Goal: Transaction & Acquisition: Purchase product/service

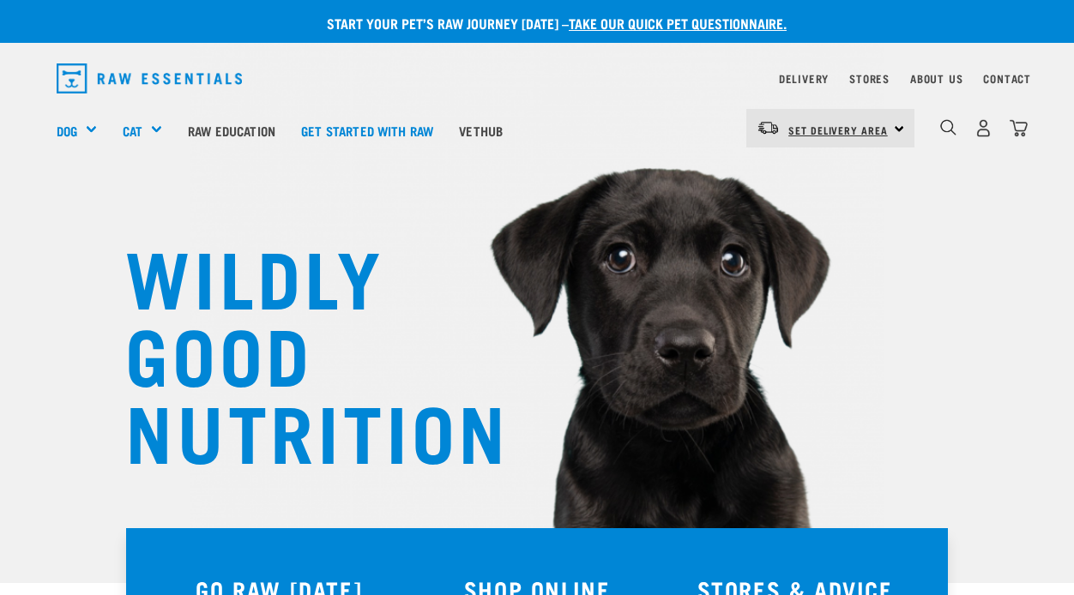
click at [880, 128] on span "Set Delivery Area" at bounding box center [837, 130] width 99 height 6
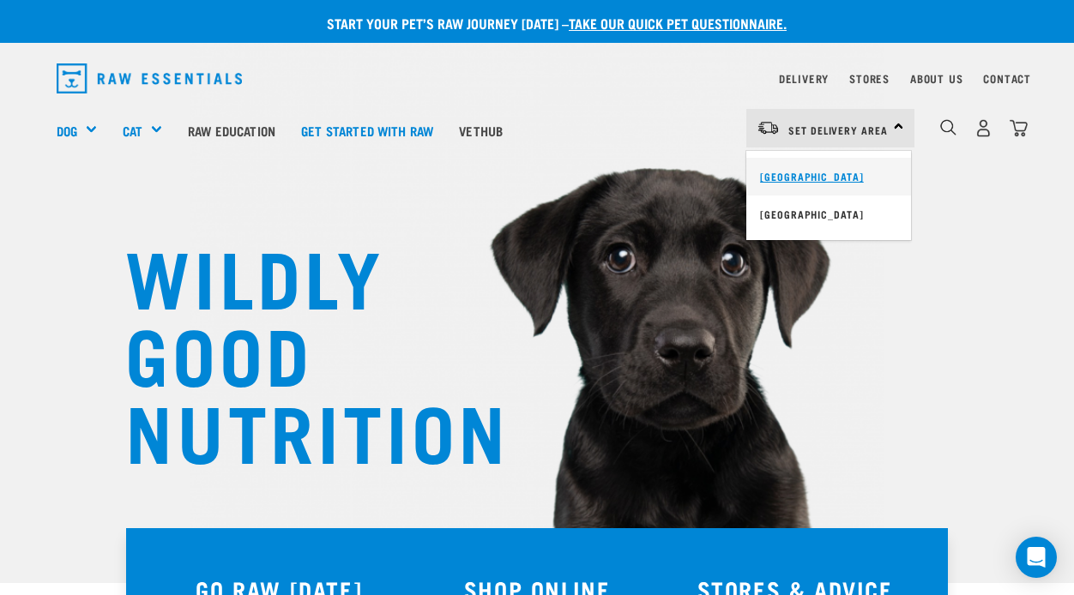
click at [811, 170] on link "[GEOGRAPHIC_DATA]" at bounding box center [828, 177] width 165 height 38
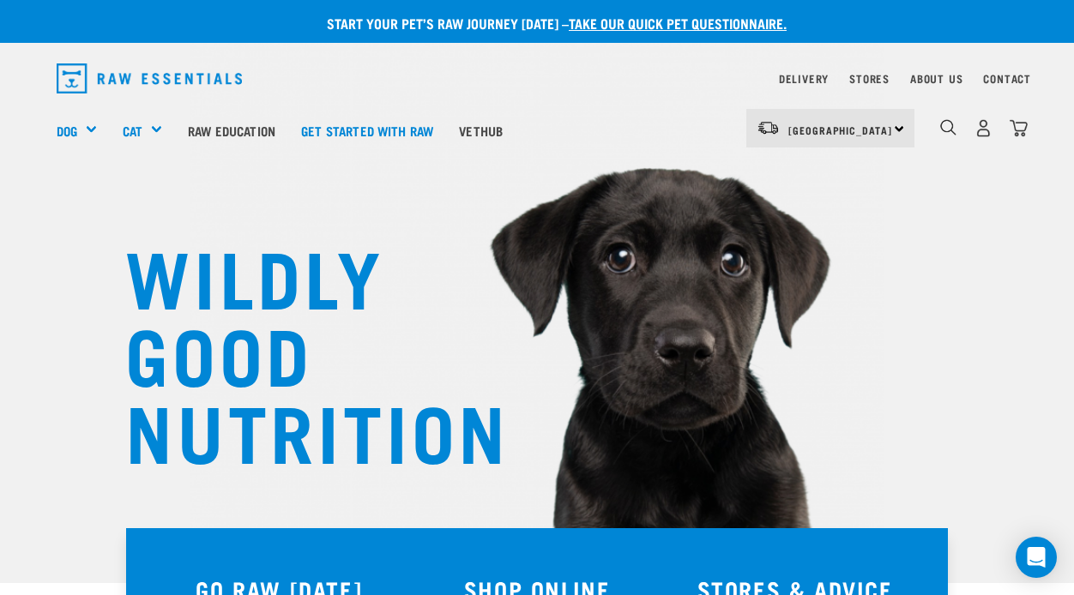
click at [965, 238] on div "WILDLY GOOD NUTRITION" at bounding box center [537, 291] width 1074 height 583
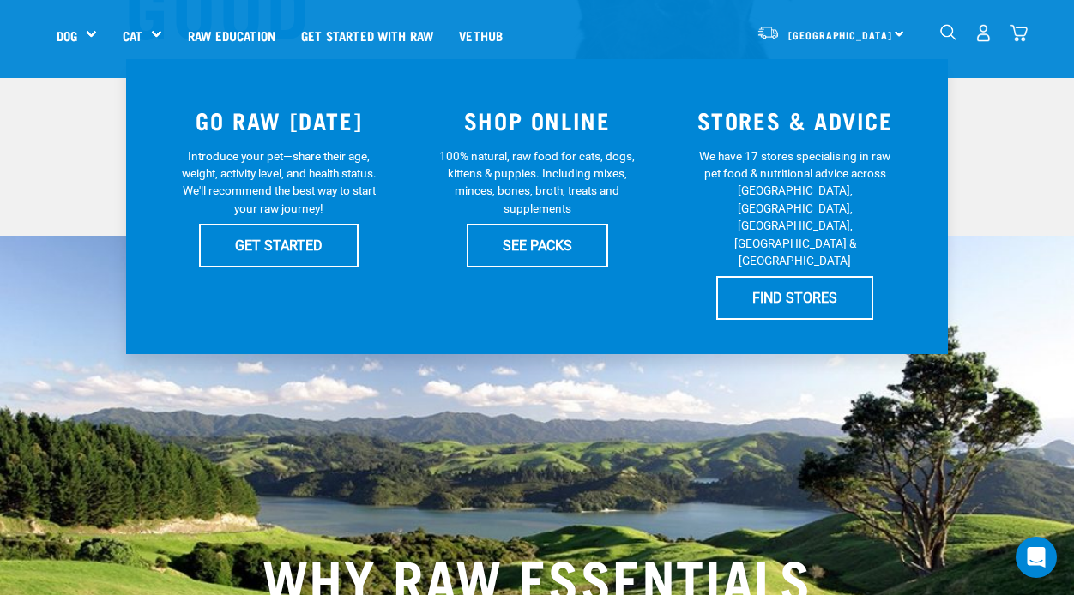
scroll to position [377, 0]
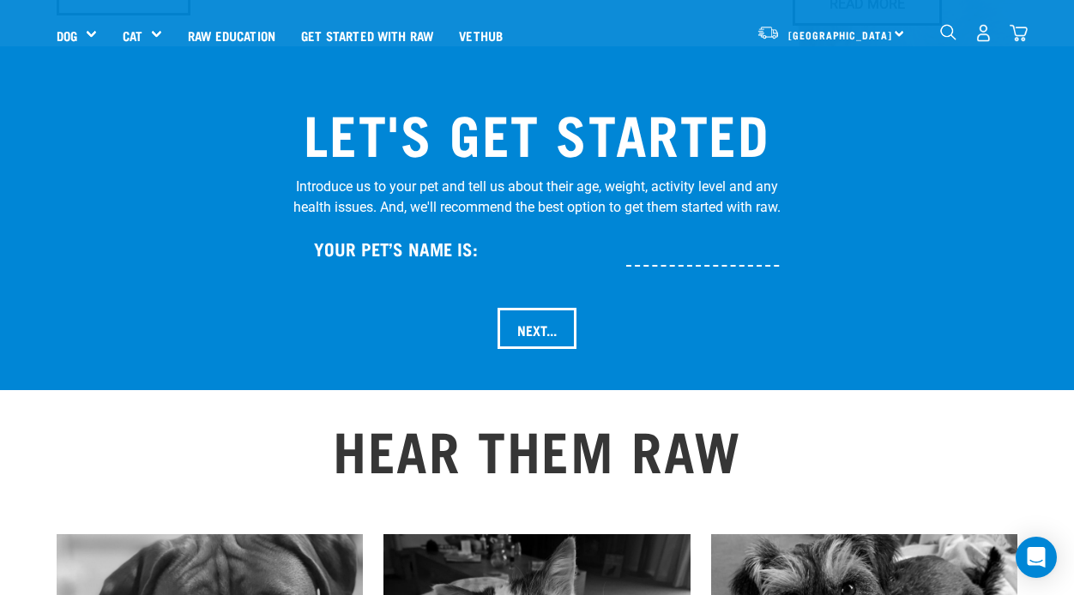
scroll to position [1715, 0]
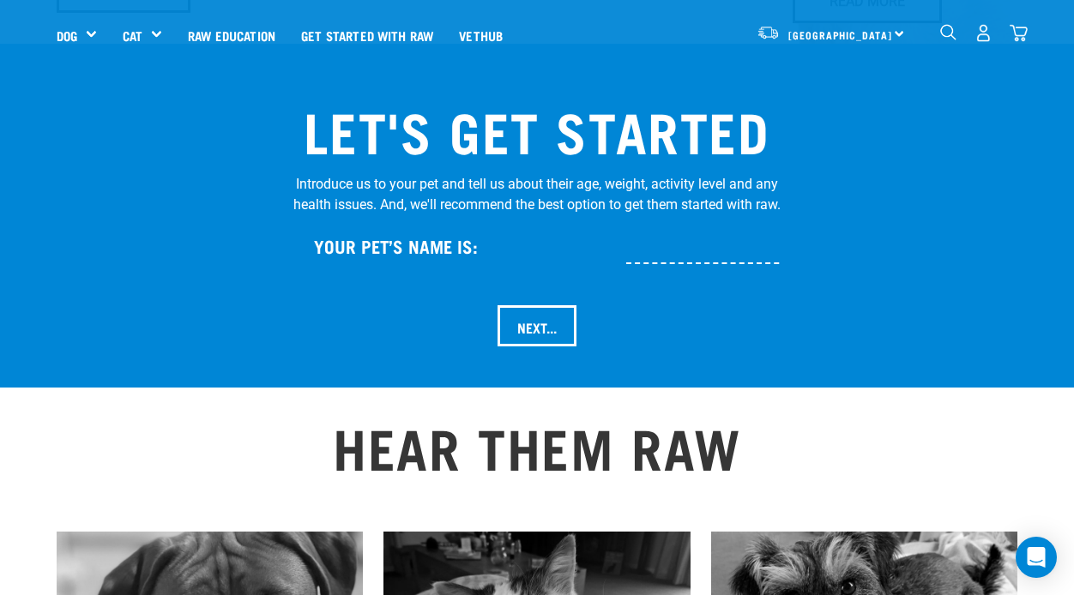
click at [671, 226] on input "text" at bounding box center [759, 245] width 266 height 39
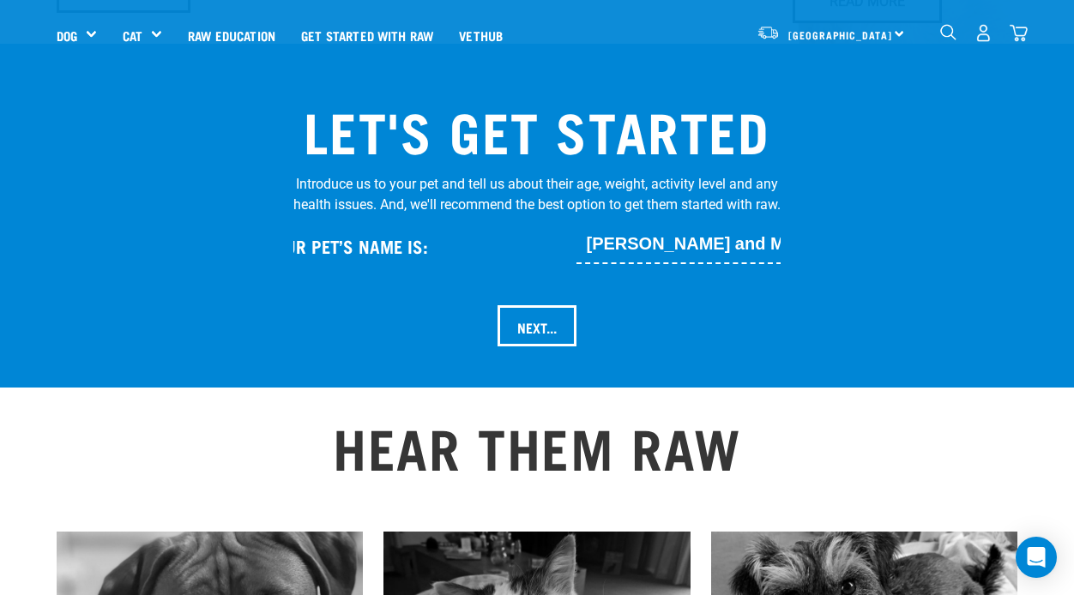
scroll to position [0, 55]
type input "Henry and Mr Wonderful"
click at [534, 305] on input "Next..." at bounding box center [536, 325] width 79 height 41
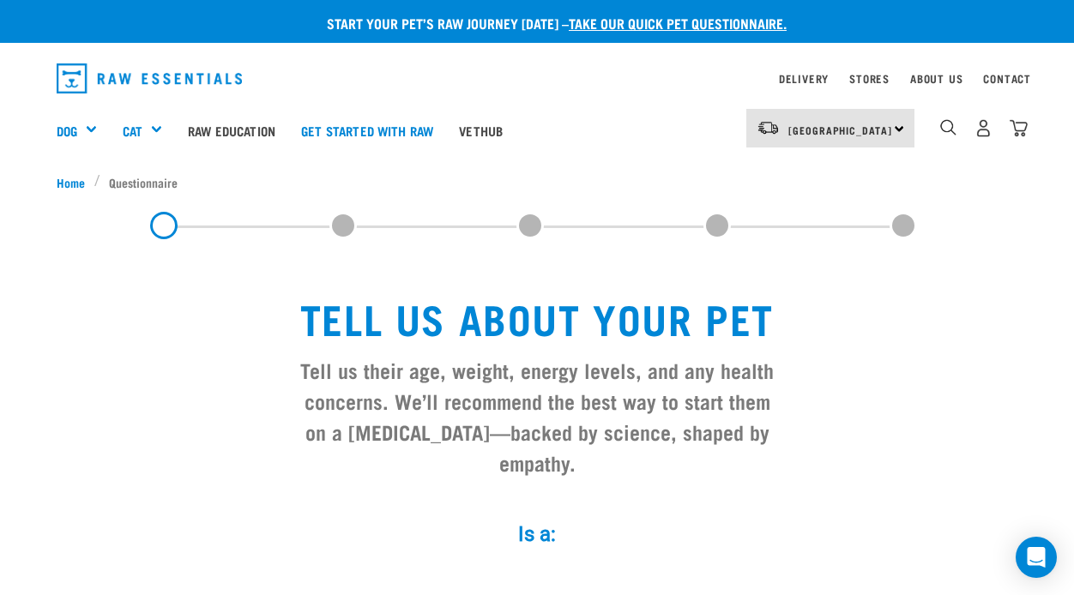
click at [400, 126] on link "Get started with Raw" at bounding box center [367, 130] width 158 height 69
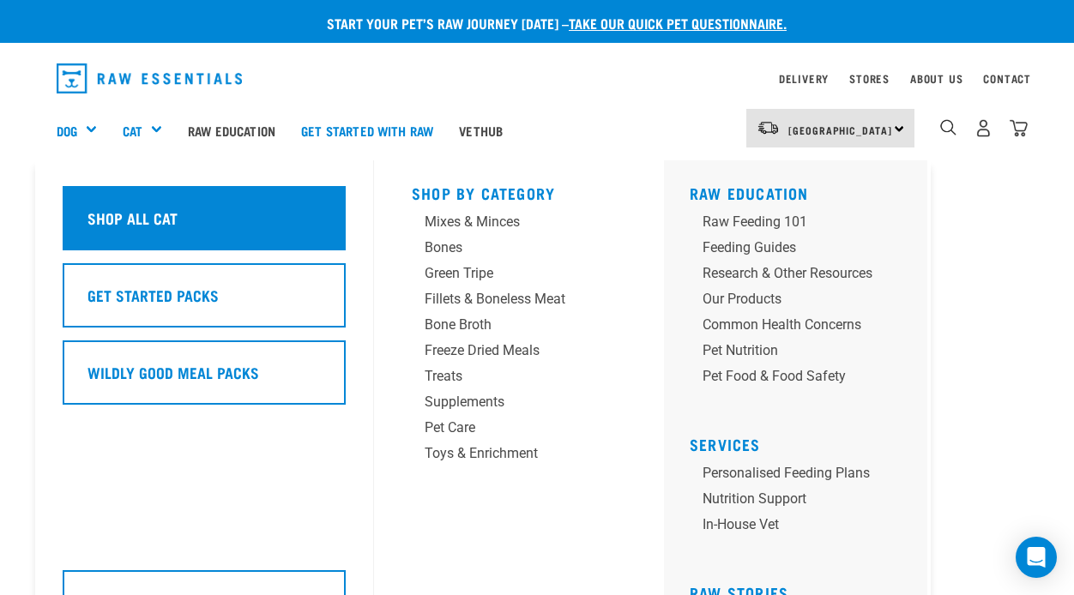
click at [130, 208] on h5 "Shop All Cat" at bounding box center [132, 218] width 90 height 22
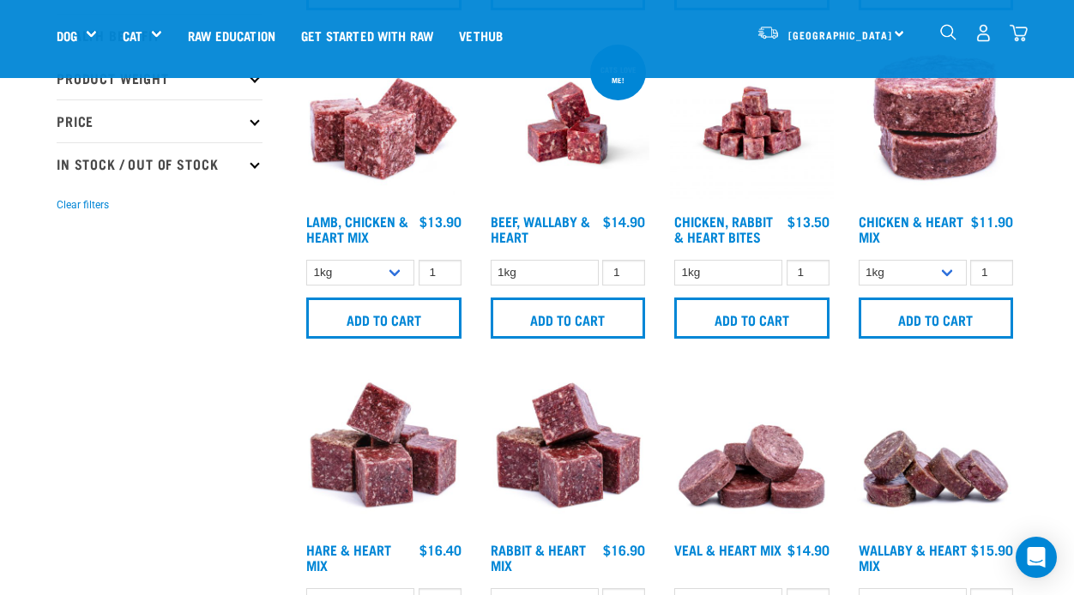
scroll to position [412, 0]
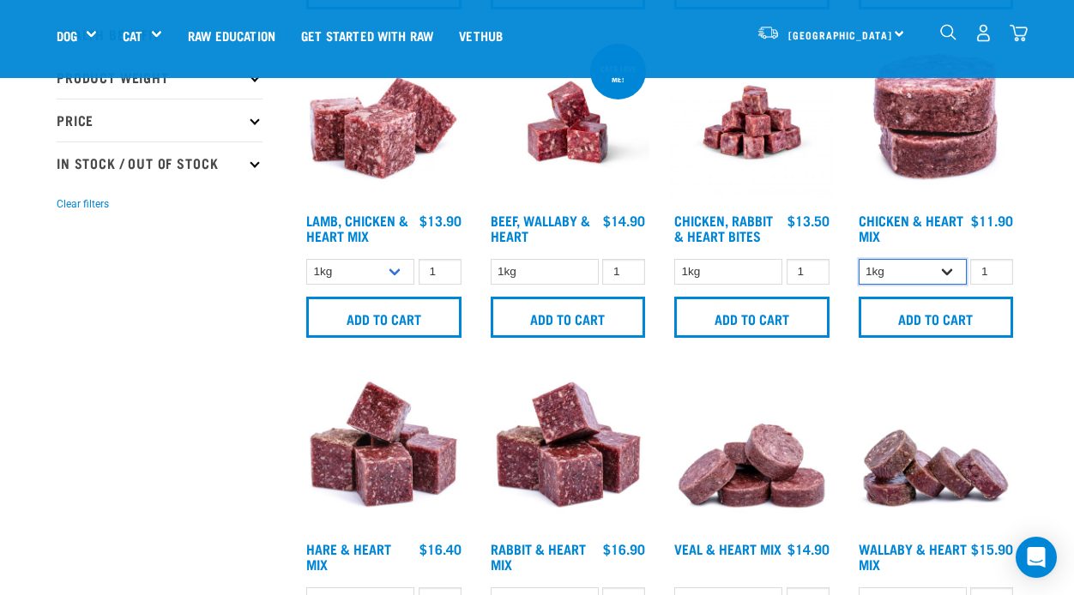
click at [949, 269] on select "1kg 3kg" at bounding box center [912, 272] width 108 height 27
click at [995, 268] on input "2" at bounding box center [991, 272] width 43 height 27
type input "3"
click at [995, 268] on input "3" at bounding box center [991, 272] width 43 height 27
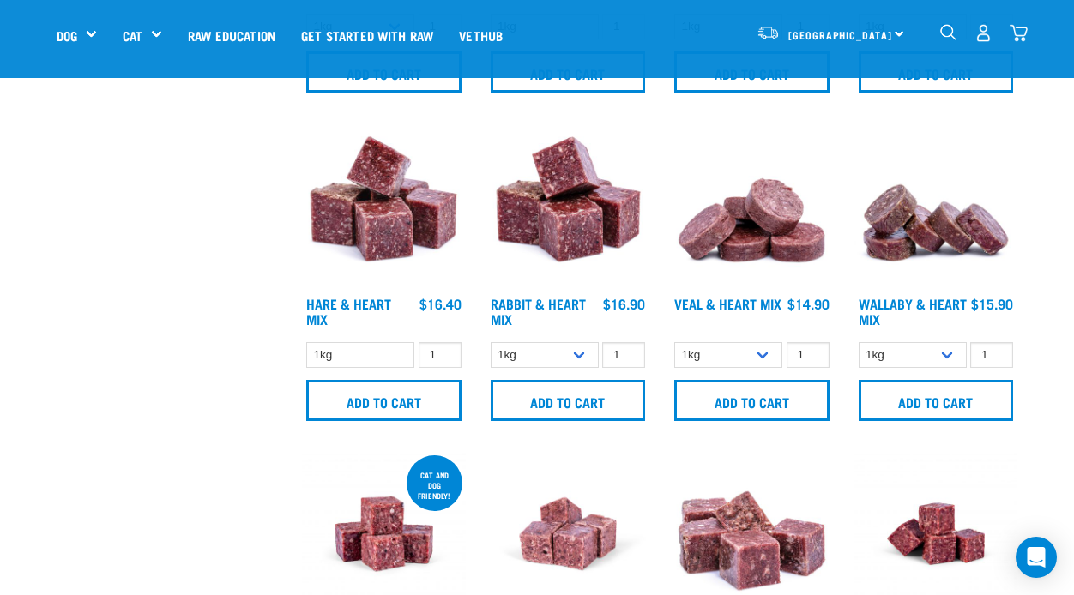
scroll to position [686, 0]
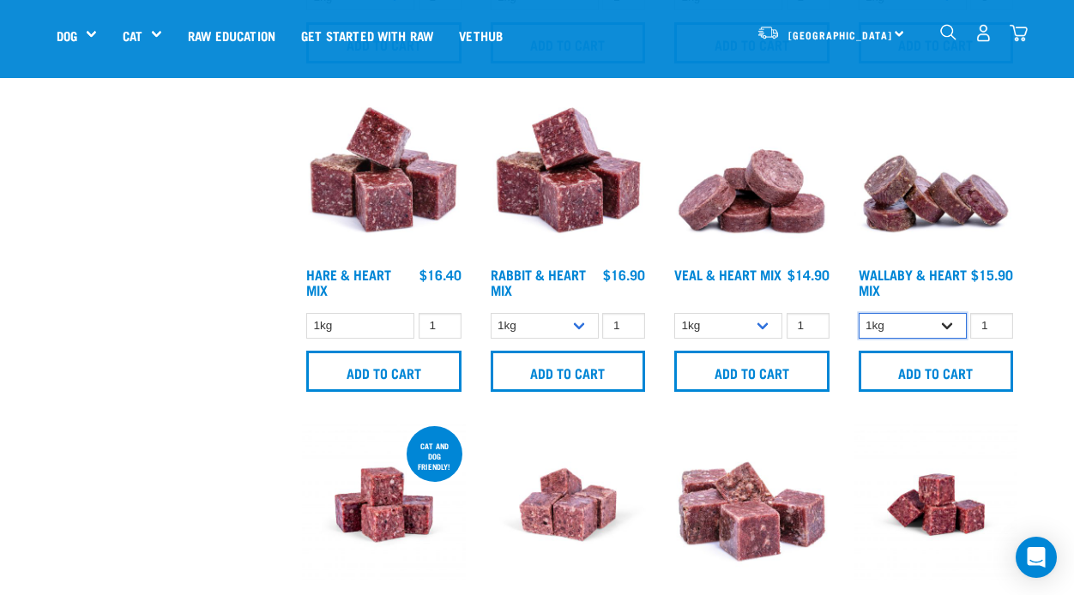
click at [948, 323] on select "1kg 3kg" at bounding box center [912, 326] width 108 height 27
select select "767"
type input "2"
click at [442, 321] on input "2" at bounding box center [439, 326] width 43 height 27
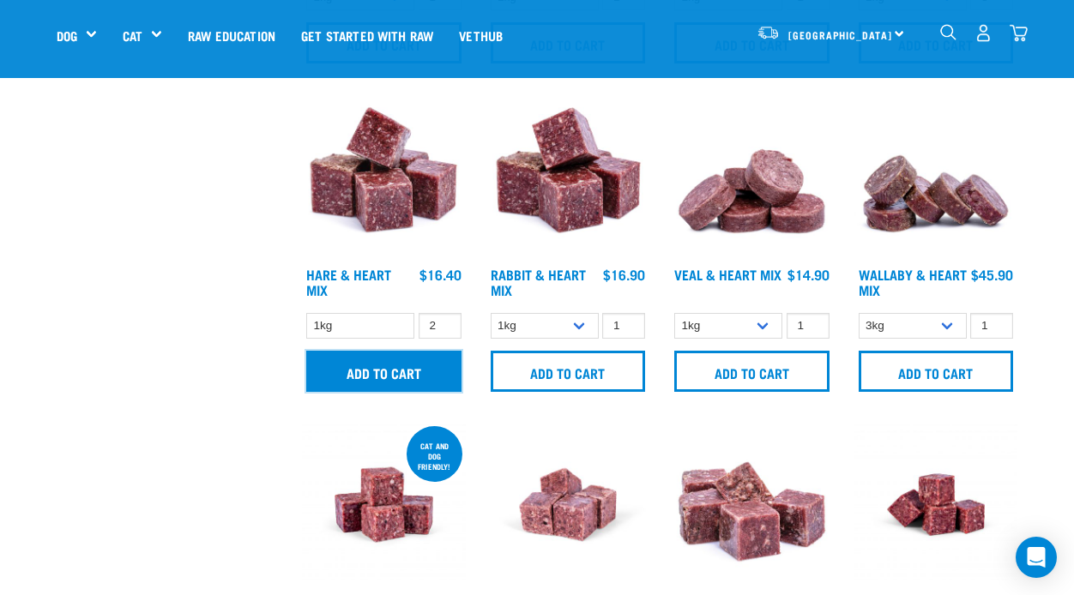
click at [414, 360] on input "Add to cart" at bounding box center [383, 371] width 155 height 41
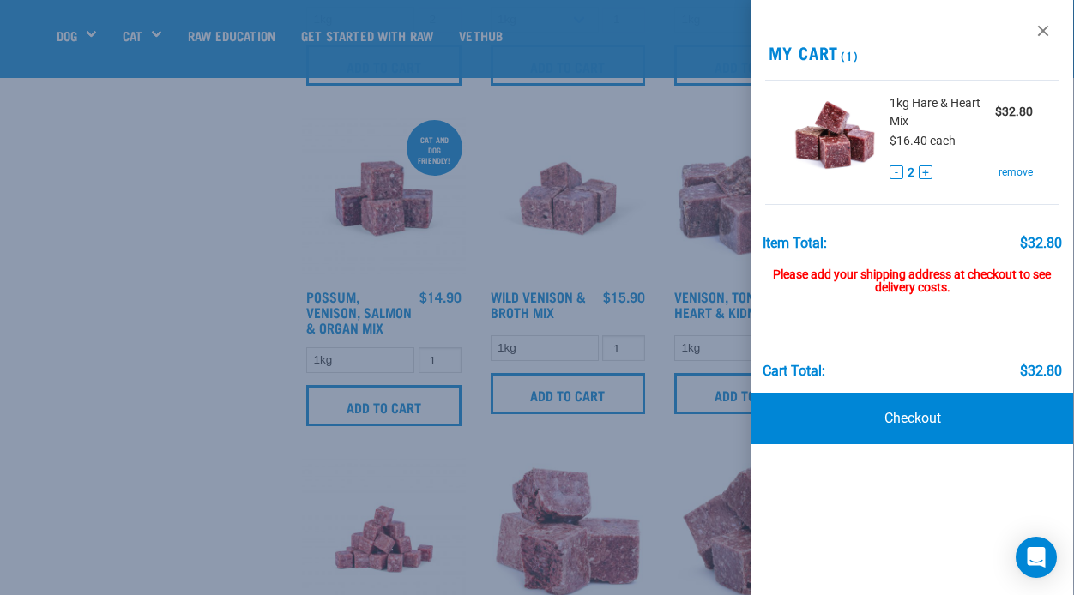
scroll to position [995, 0]
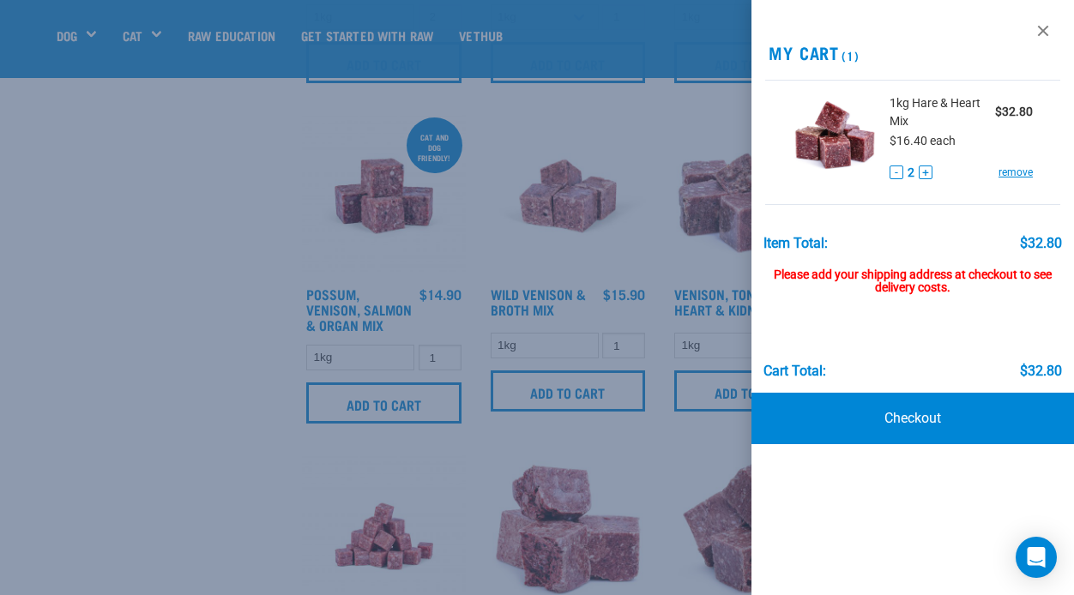
click at [111, 451] on div at bounding box center [537, 297] width 1074 height 595
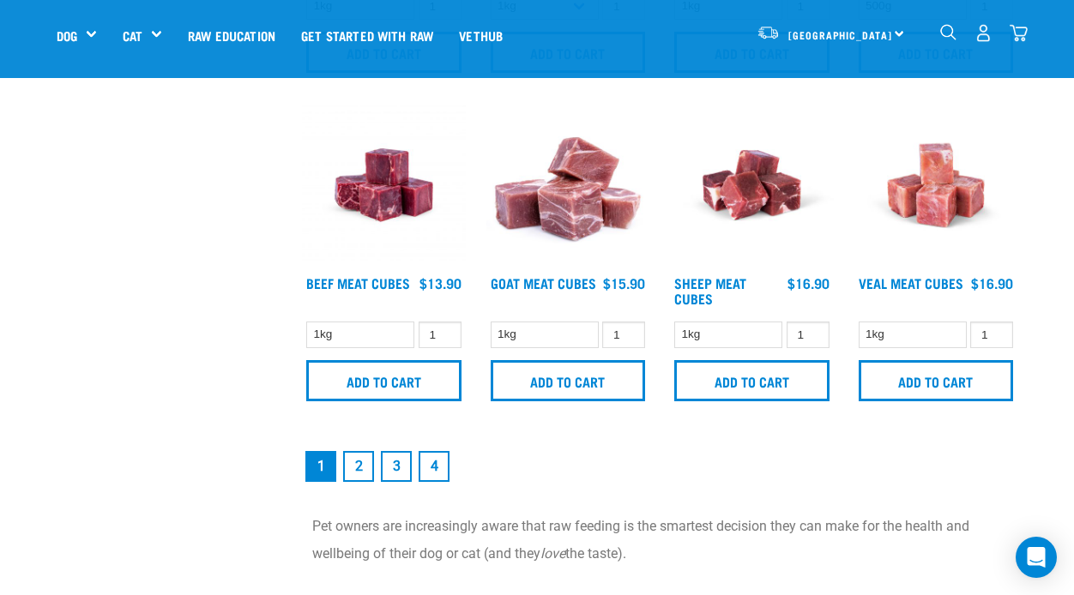
scroll to position [2333, 0]
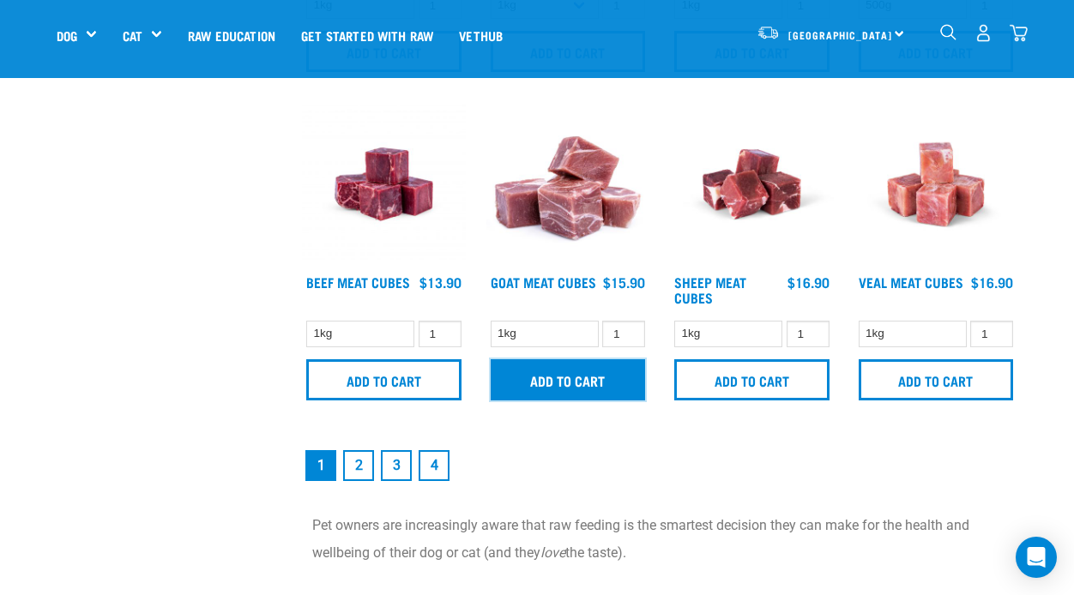
click at [599, 368] on input "Add to cart" at bounding box center [568, 379] width 155 height 41
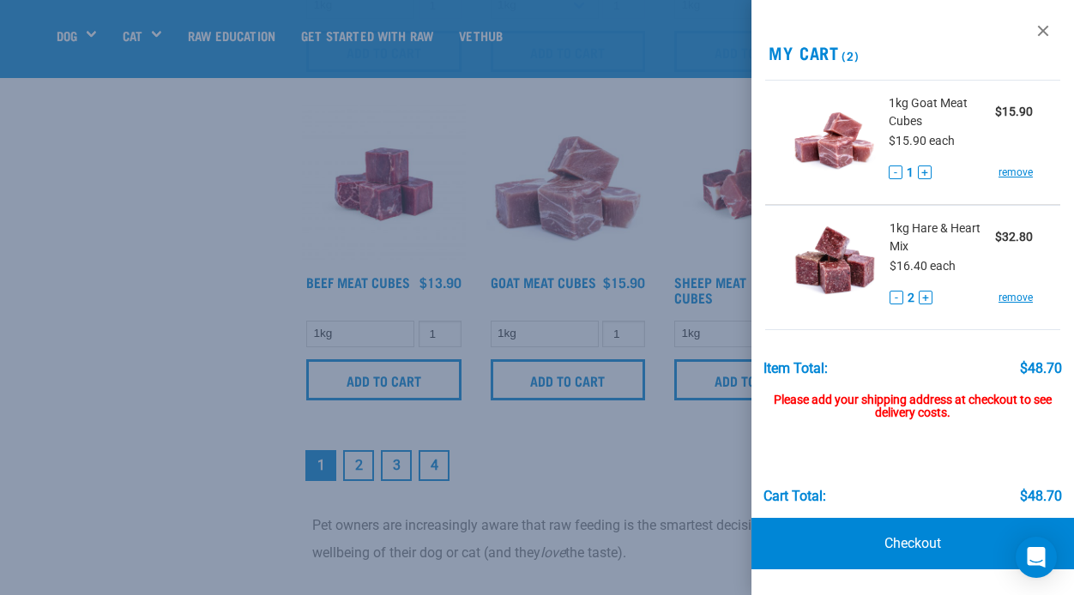
click at [351, 464] on div at bounding box center [537, 297] width 1074 height 595
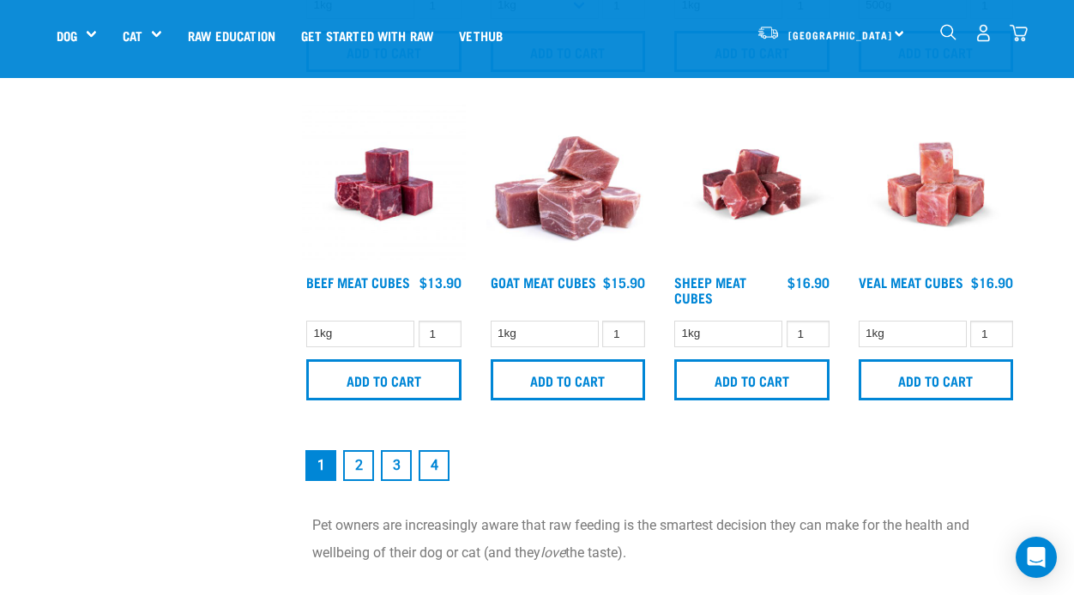
click at [351, 464] on link "2" at bounding box center [358, 465] width 31 height 31
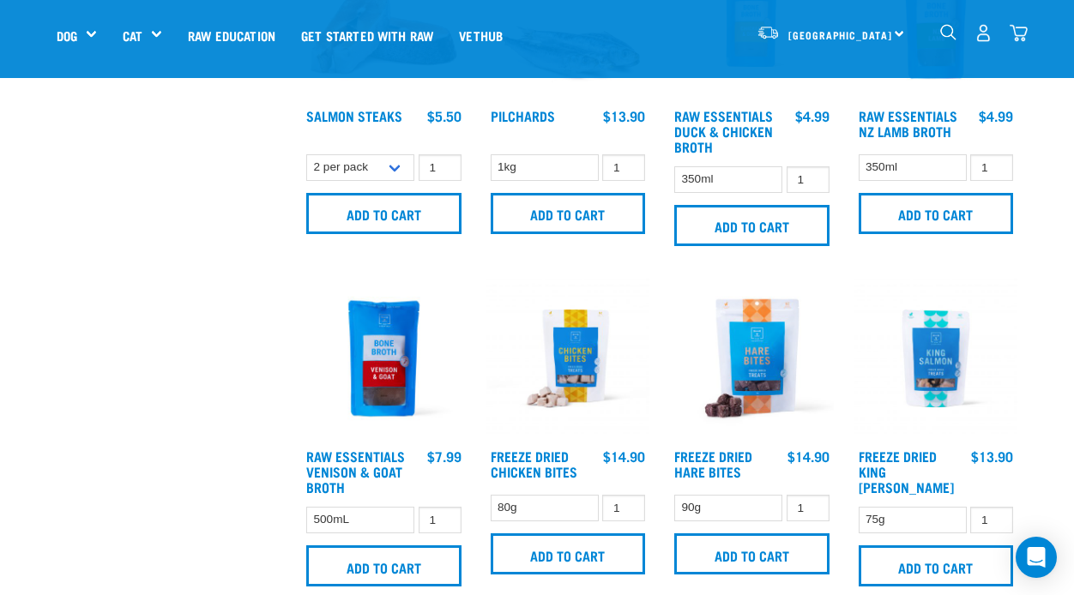
scroll to position [858, 0]
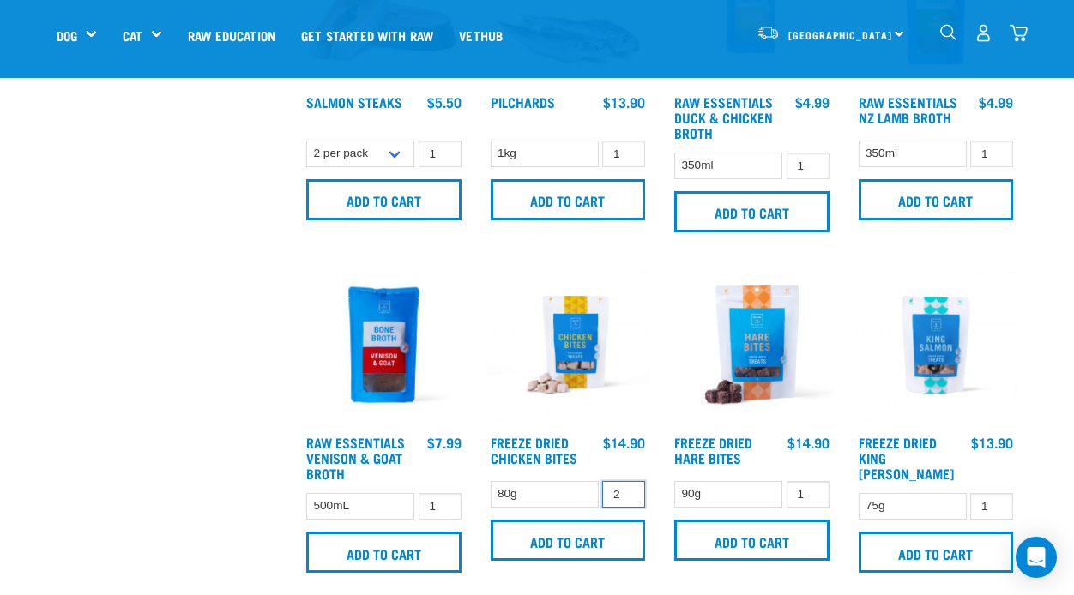
type input "2"
click at [629, 488] on input "2" at bounding box center [623, 494] width 43 height 27
type input "2"
click at [812, 487] on input "2" at bounding box center [807, 494] width 43 height 27
click at [1026, 389] on div "Freeze Dried King Salmon 1 0 100 Add to cart" at bounding box center [936, 423] width 184 height 340
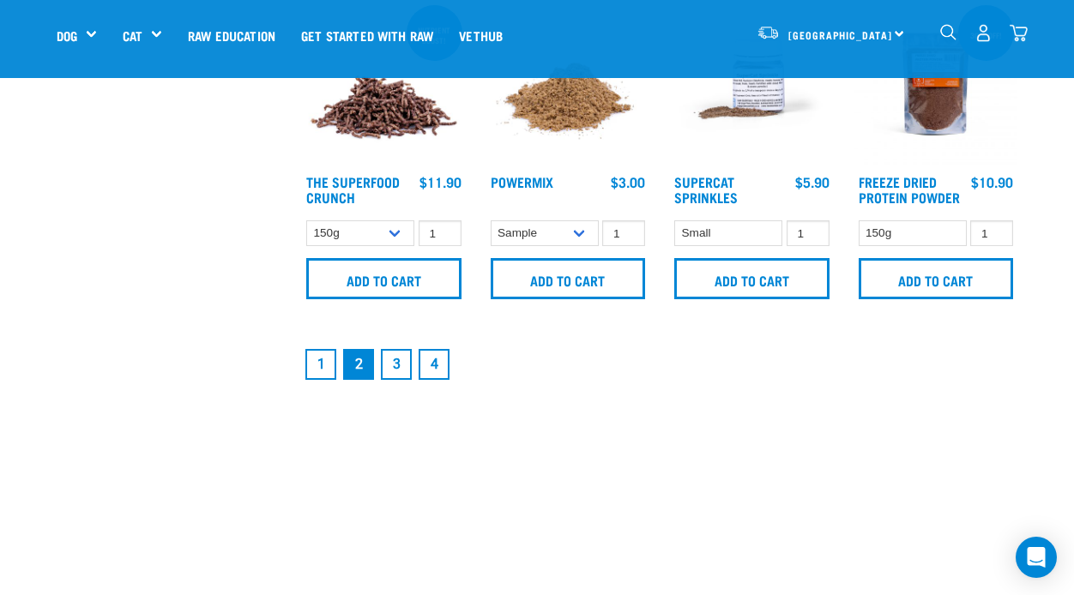
scroll to position [2470, 0]
click at [399, 353] on link "3" at bounding box center [396, 363] width 31 height 31
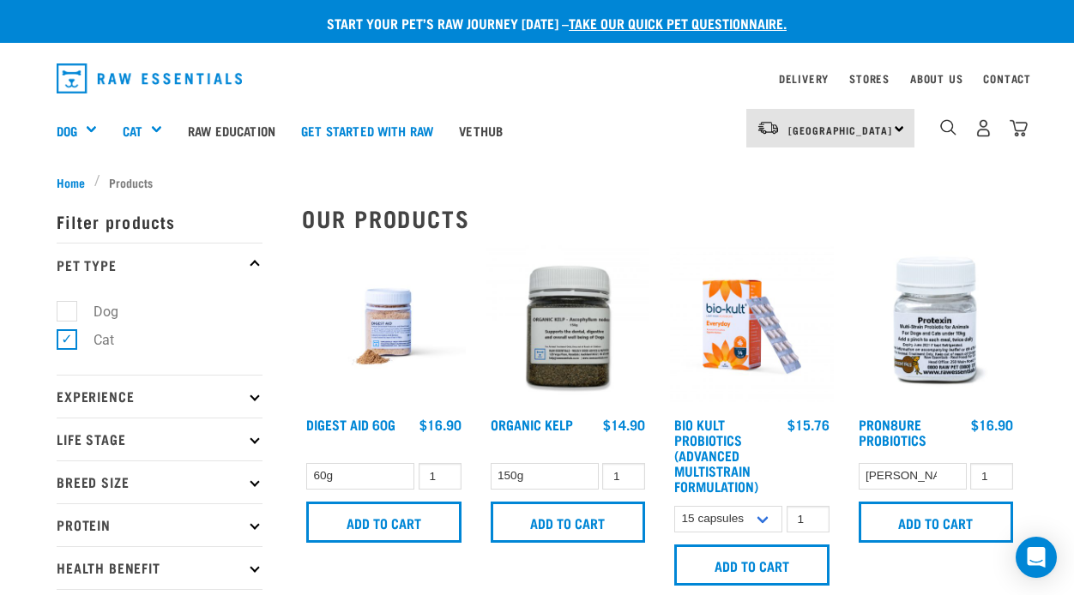
click at [1015, 211] on h2 "Our Products" at bounding box center [659, 218] width 715 height 27
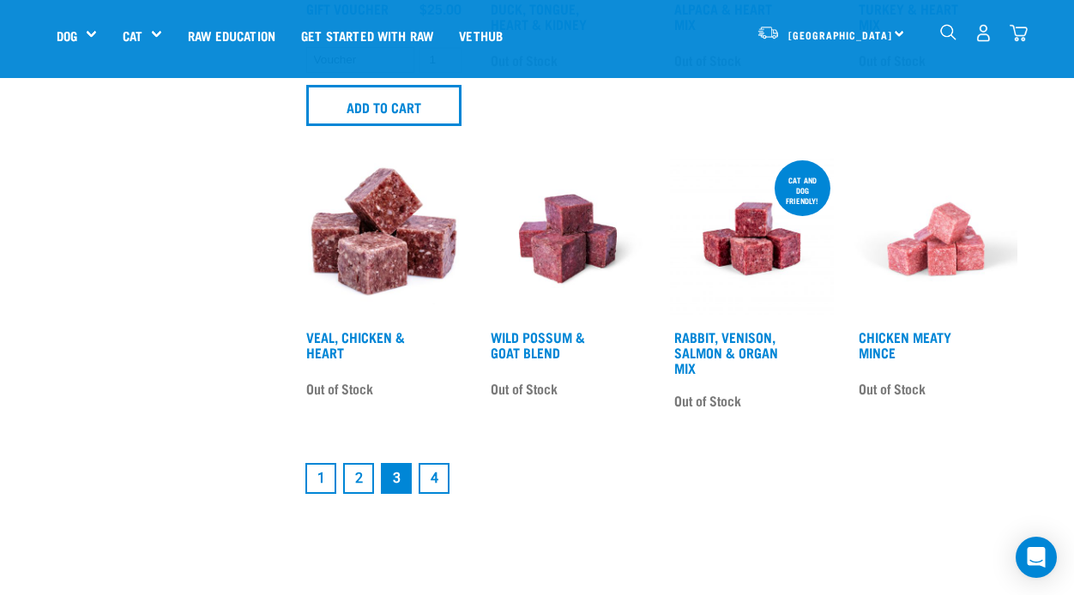
scroll to position [2401, 0]
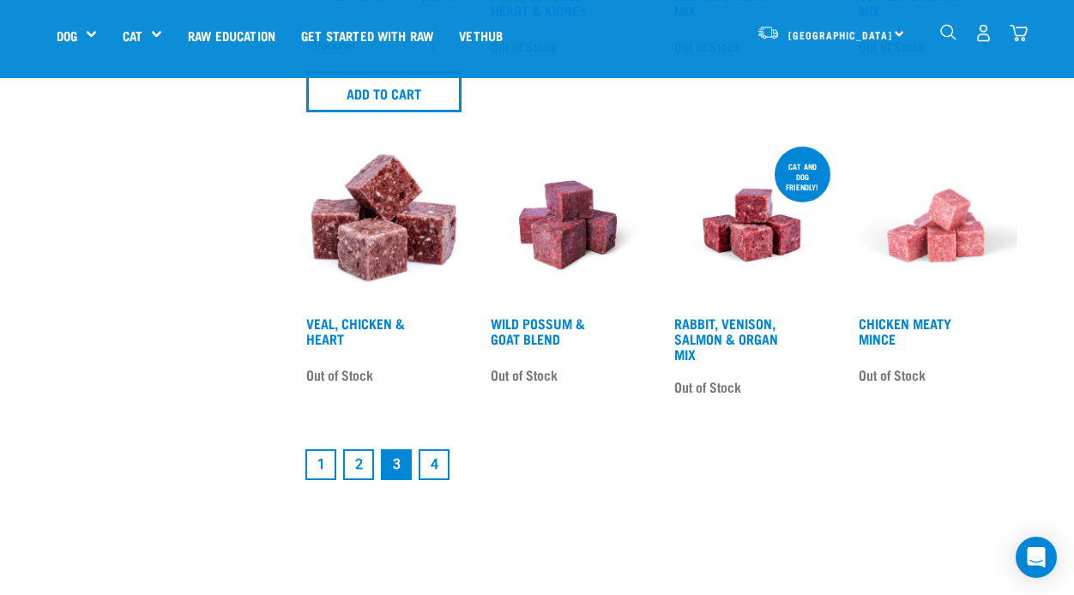
click at [315, 458] on link "1" at bounding box center [320, 464] width 31 height 31
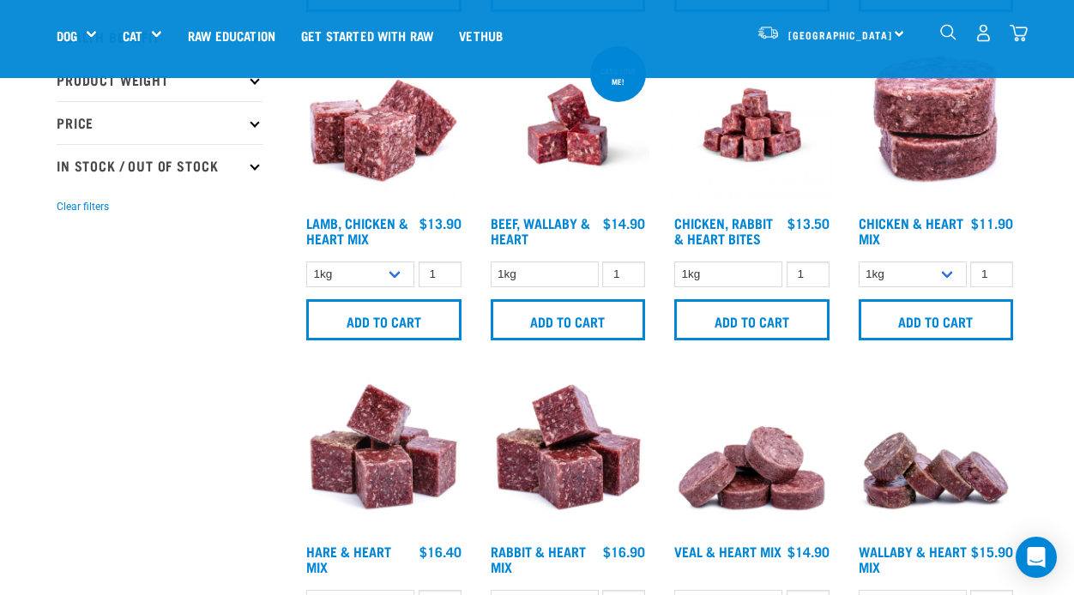
scroll to position [412, 0]
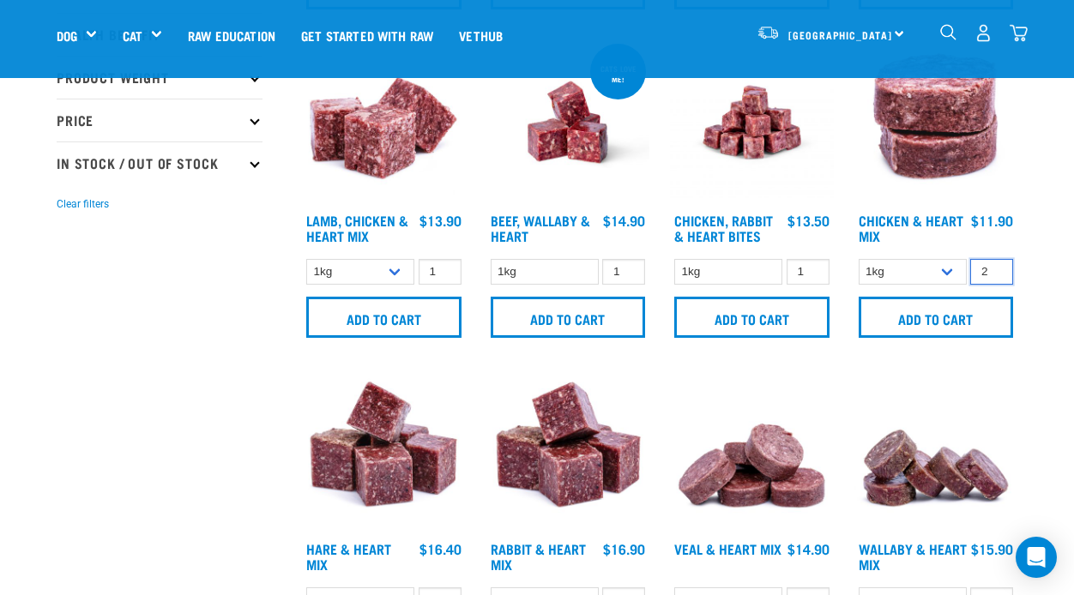
type input "2"
click at [992, 268] on input "2" at bounding box center [991, 272] width 43 height 27
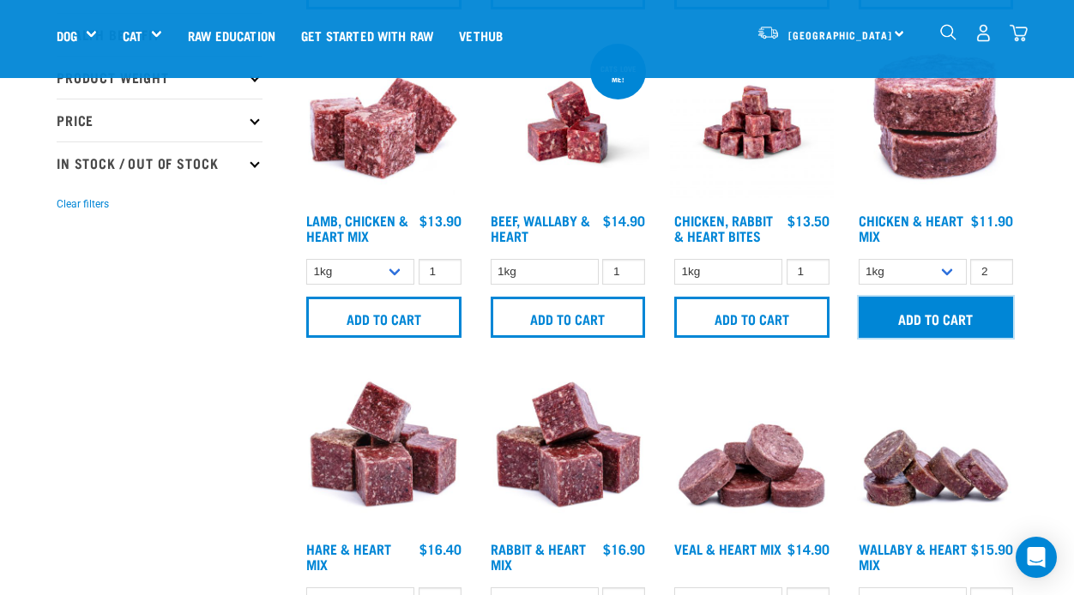
click at [936, 314] on input "Add to cart" at bounding box center [935, 317] width 155 height 41
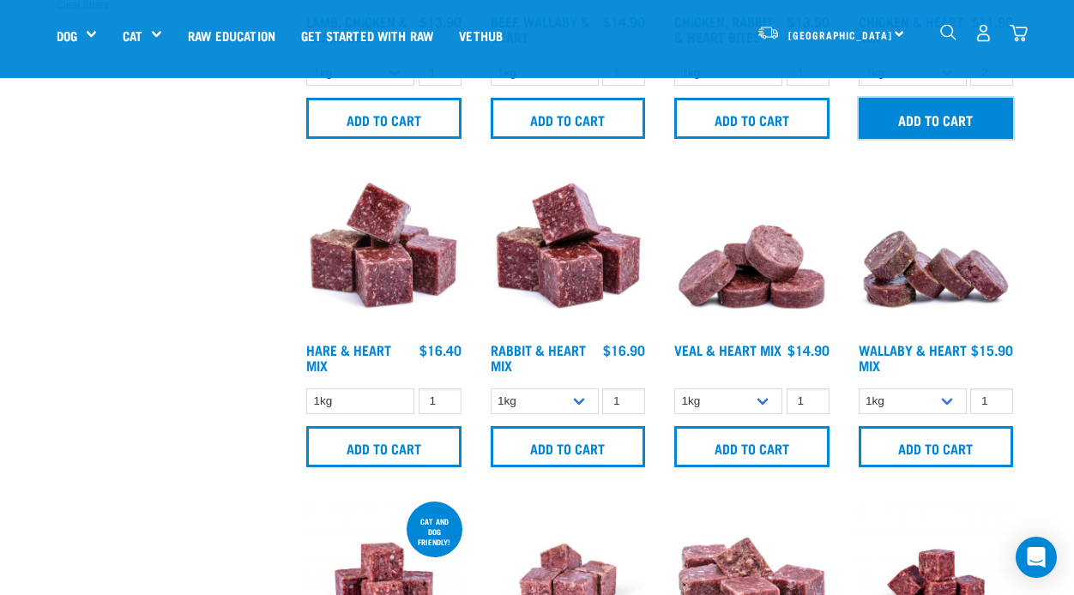
scroll to position [686, 0]
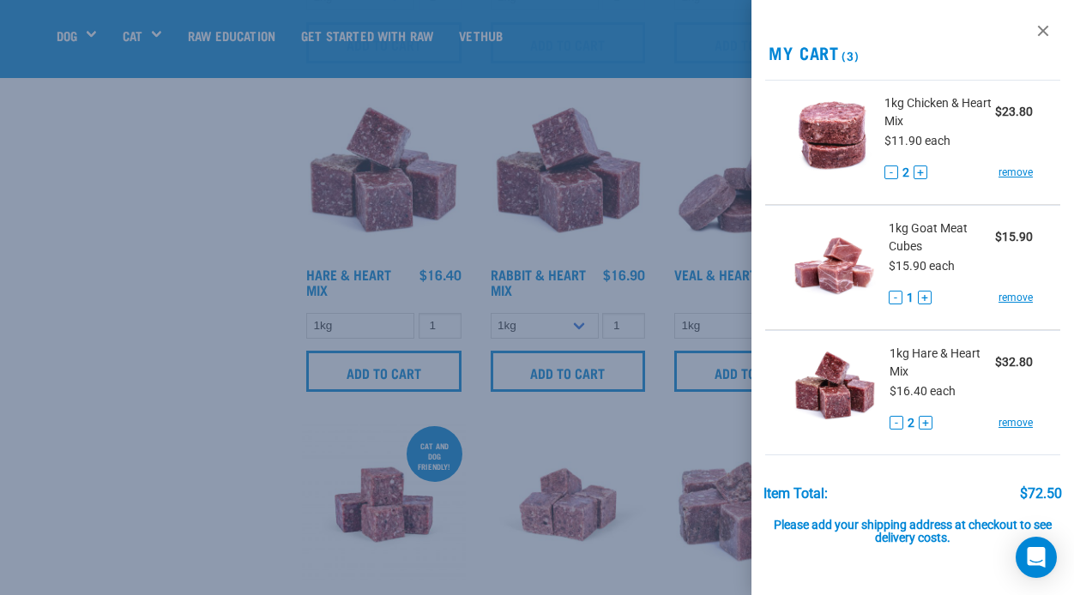
click at [220, 343] on div at bounding box center [537, 297] width 1074 height 595
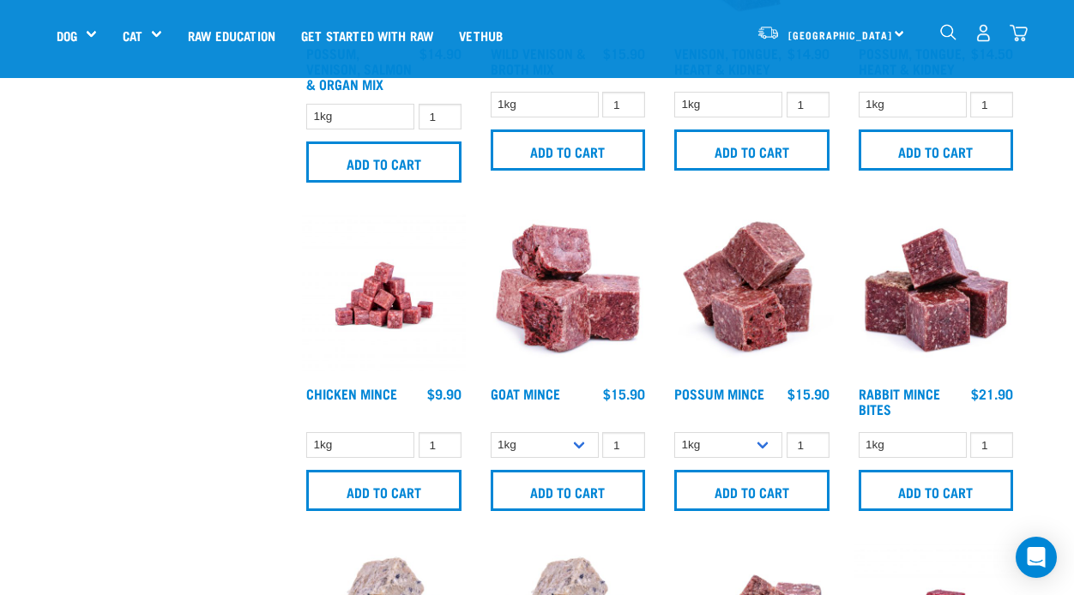
scroll to position [1269, 0]
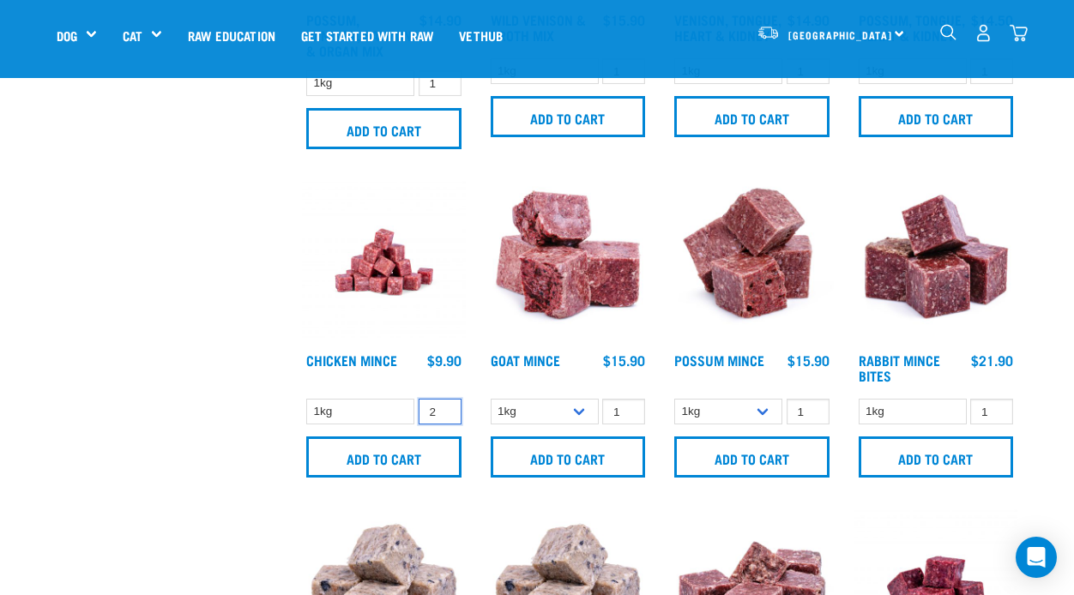
type input "2"
click at [443, 404] on input "2" at bounding box center [439, 412] width 43 height 27
click at [1033, 295] on div "Start your pet’s raw journey [DATE] – take our quick pet questionnaire. Deliver…" at bounding box center [537, 403] width 1074 height 3345
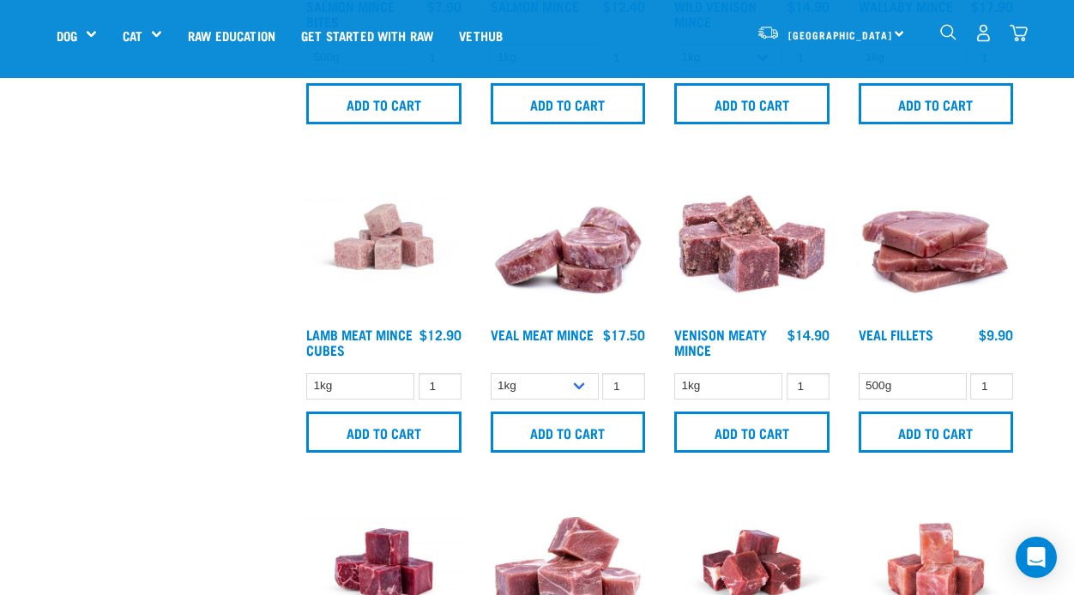
scroll to position [1955, 0]
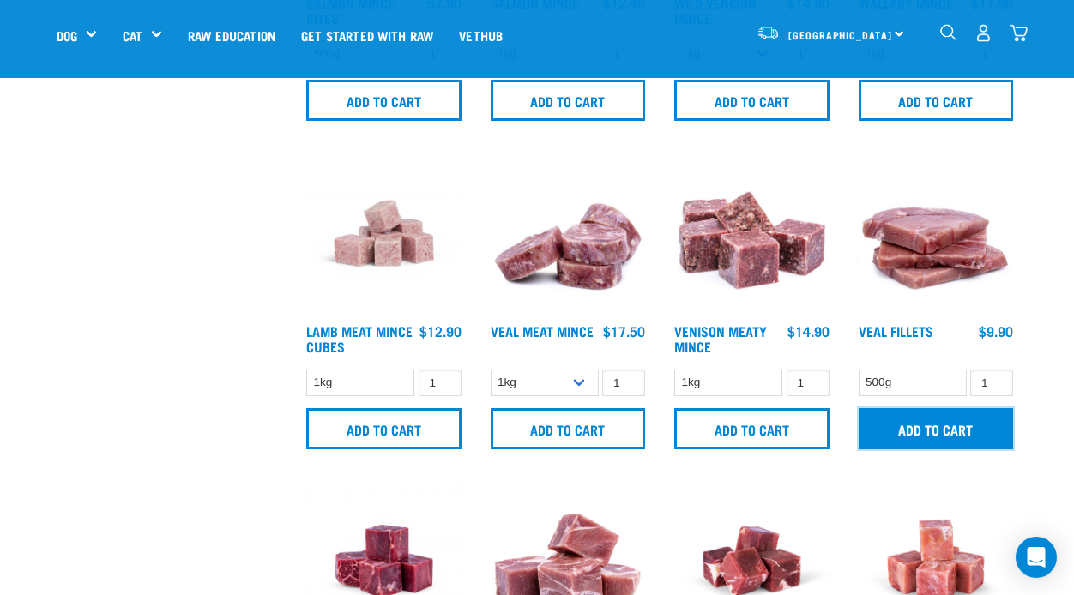
click at [939, 424] on input "Add to cart" at bounding box center [935, 428] width 155 height 41
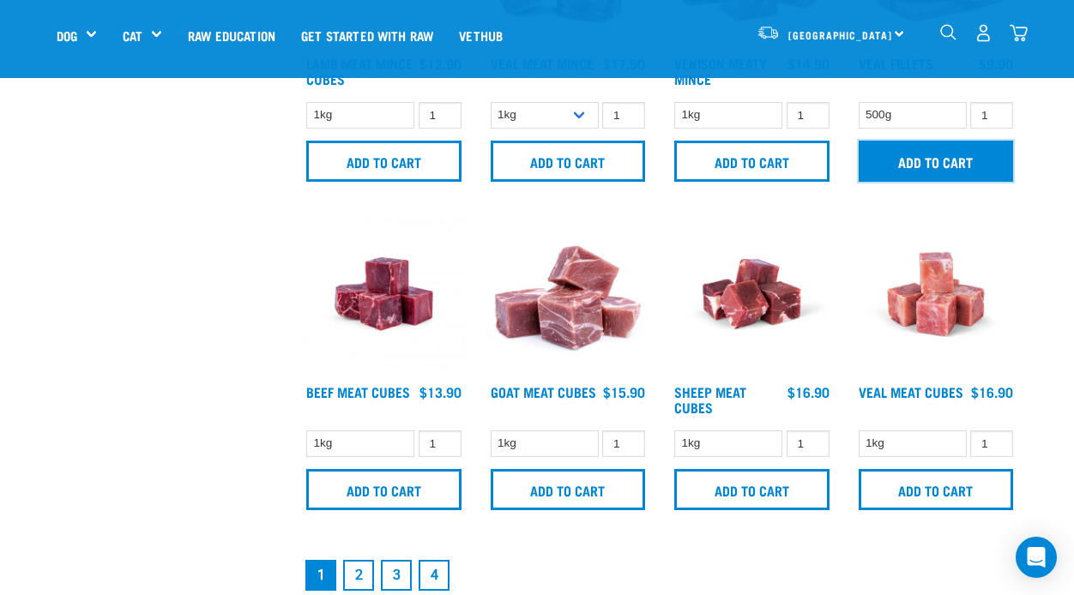
scroll to position [2230, 0]
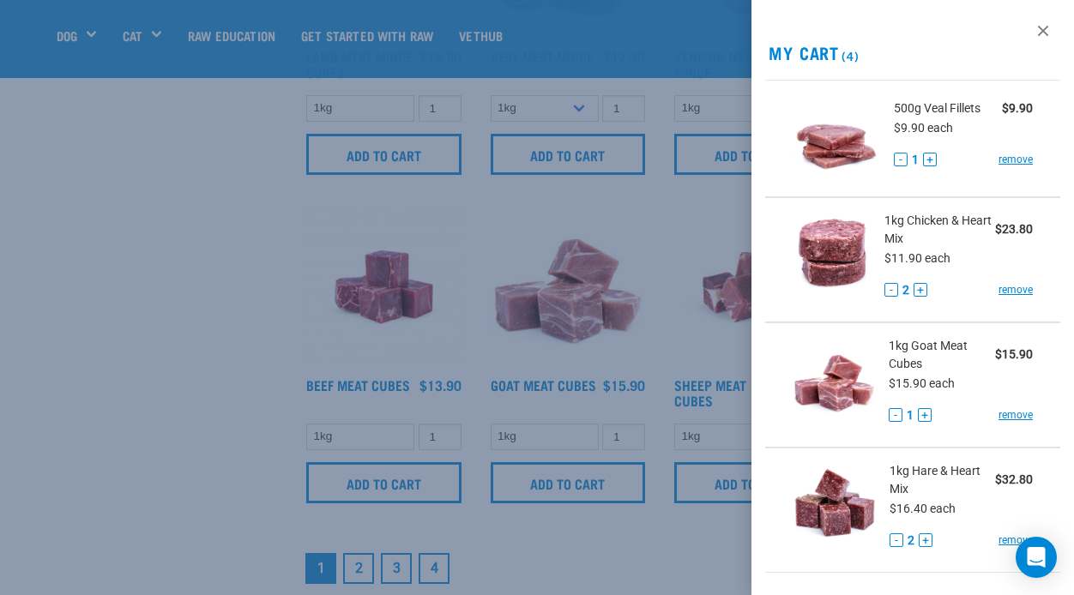
click at [135, 369] on div at bounding box center [537, 297] width 1074 height 595
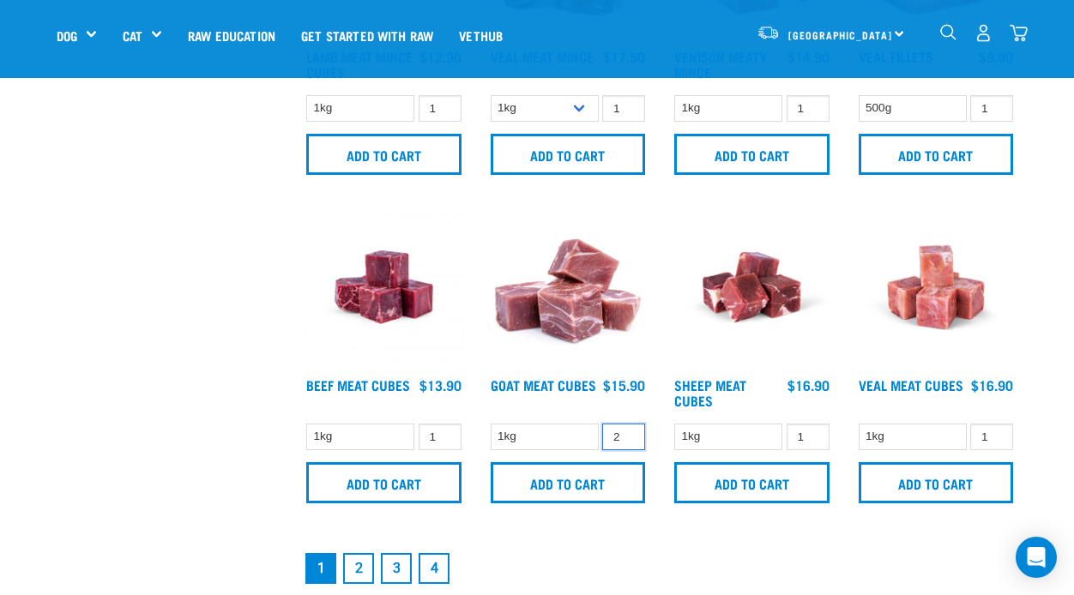
type input "2"
click at [628, 426] on input "2" at bounding box center [623, 437] width 43 height 27
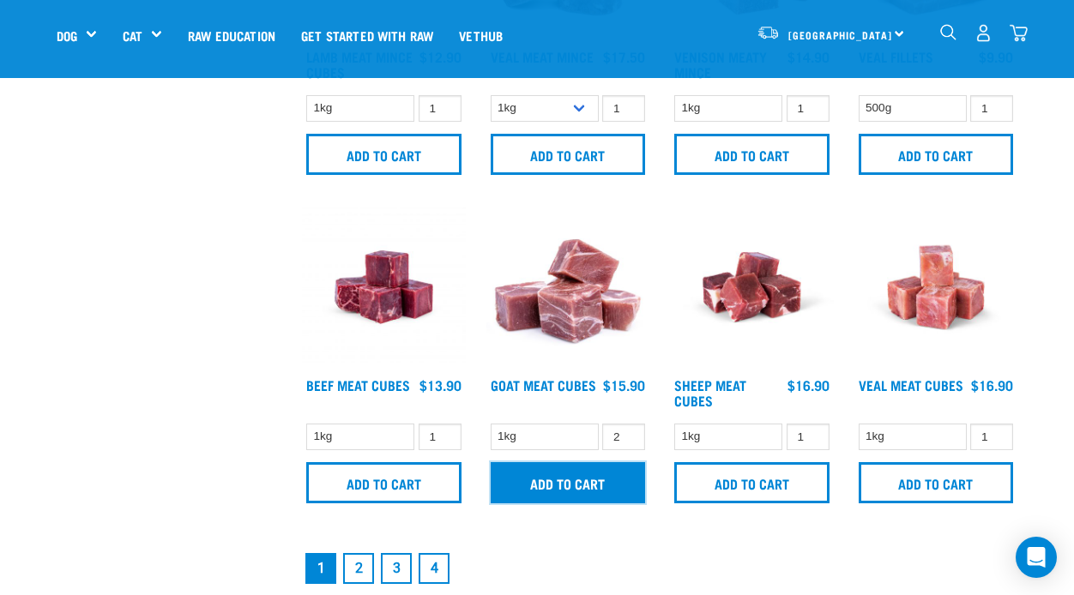
click at [583, 480] on input "Add to cart" at bounding box center [568, 482] width 155 height 41
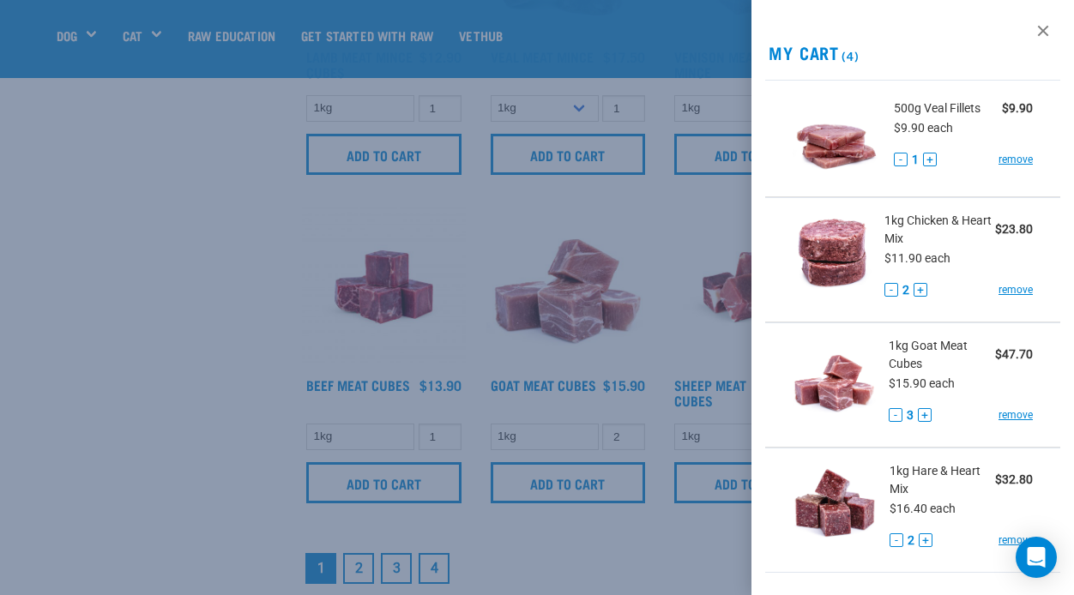
click at [356, 559] on div at bounding box center [537, 297] width 1074 height 595
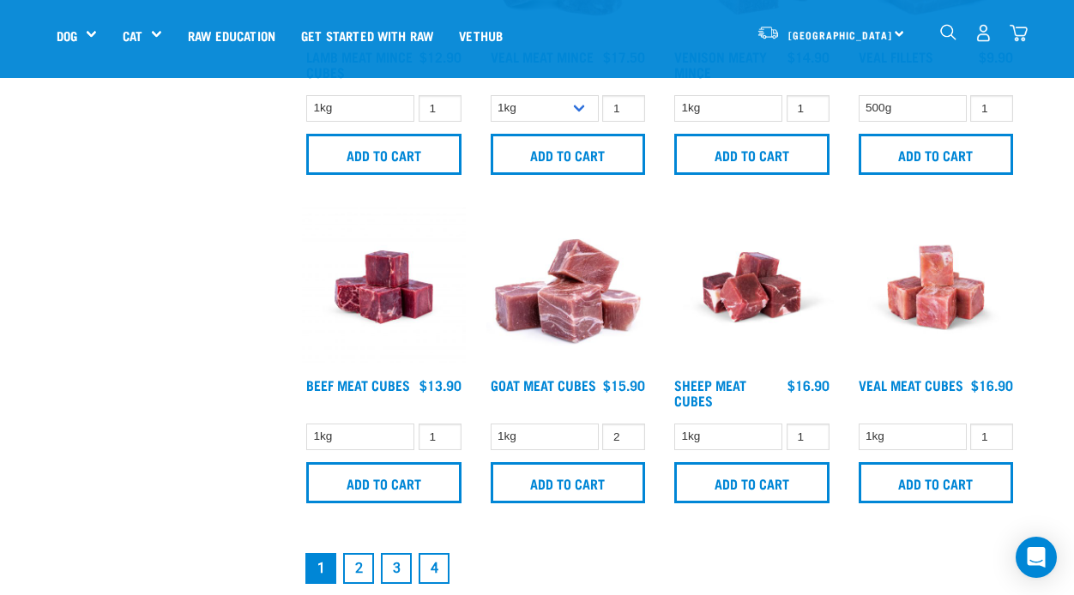
click at [356, 559] on link "2" at bounding box center [358, 568] width 31 height 31
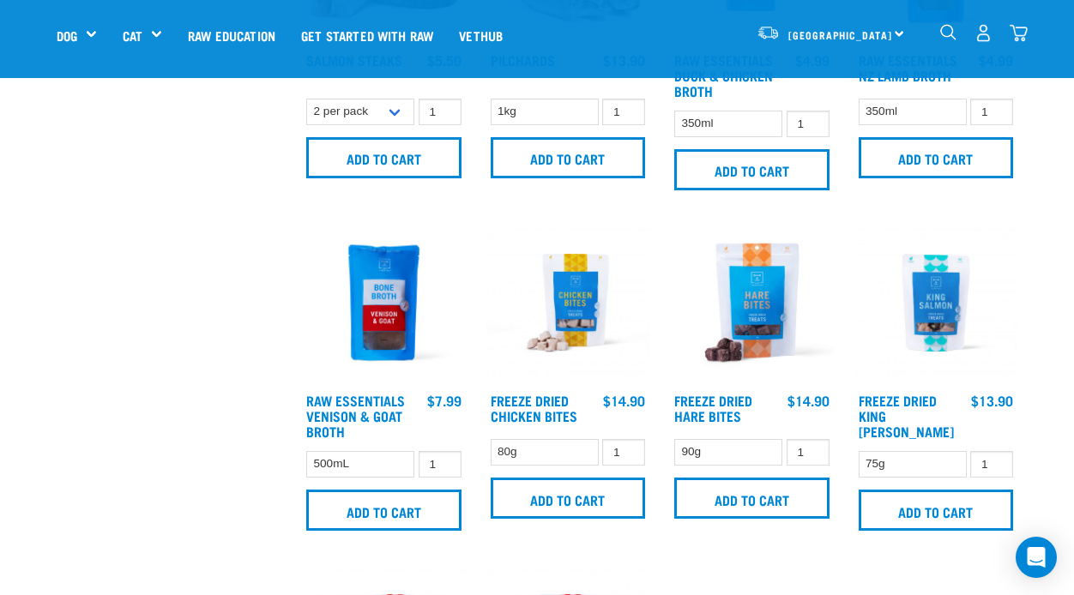
scroll to position [926, 0]
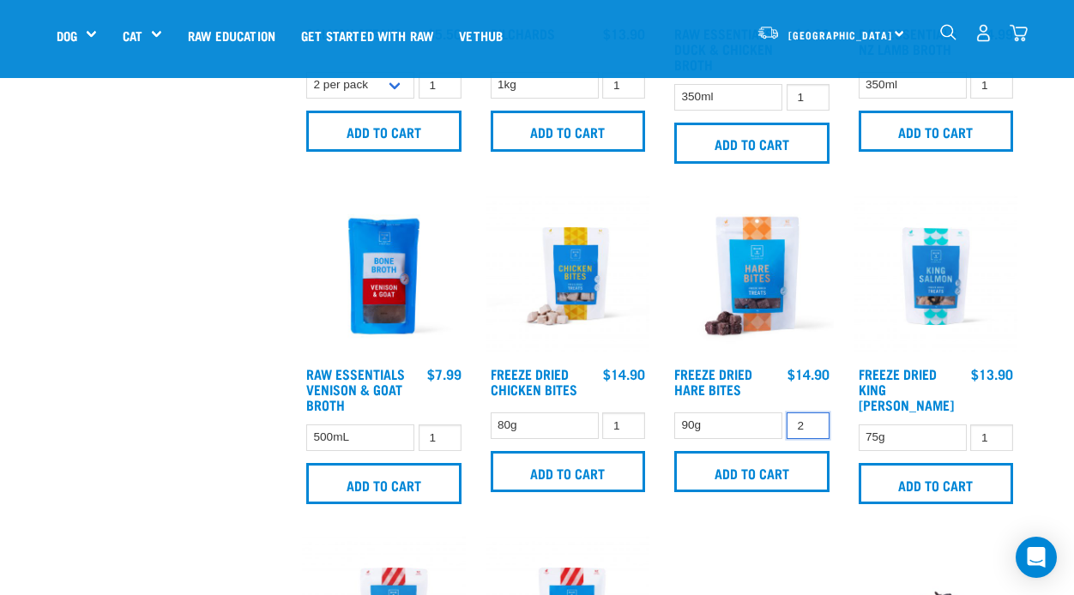
click at [809, 420] on input "2" at bounding box center [807, 425] width 43 height 27
click at [809, 420] on input "3" at bounding box center [807, 425] width 43 height 27
type input "2"
click at [810, 427] on input "2" at bounding box center [807, 425] width 43 height 27
click at [627, 418] on input "2" at bounding box center [623, 425] width 43 height 27
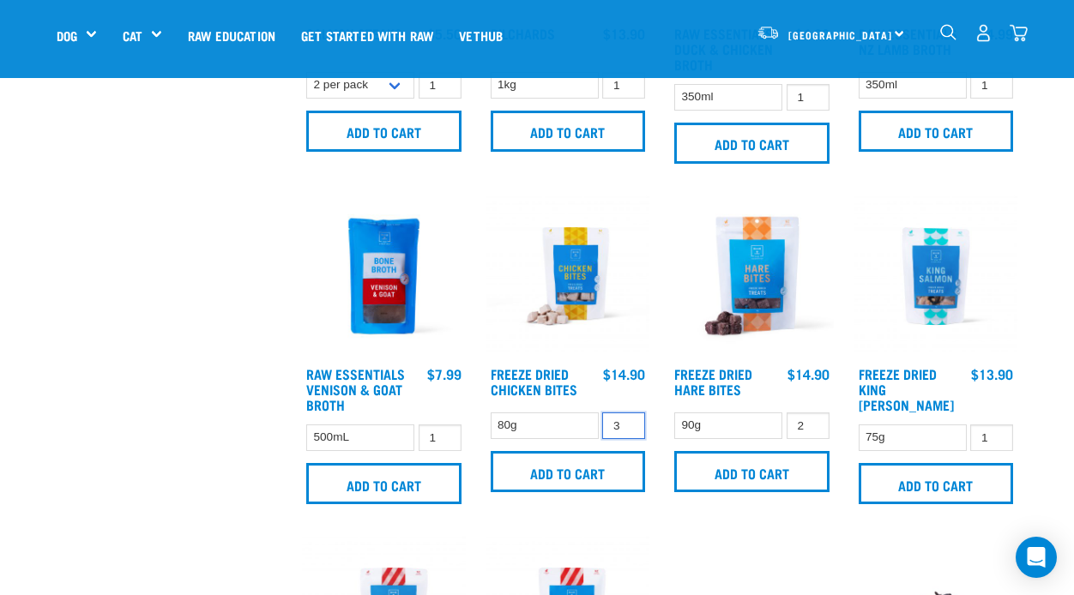
click at [627, 418] on input "3" at bounding box center [623, 425] width 43 height 27
type input "2"
click at [628, 425] on input "2" at bounding box center [623, 425] width 43 height 27
click at [993, 425] on input "2" at bounding box center [991, 438] width 43 height 27
type input "1"
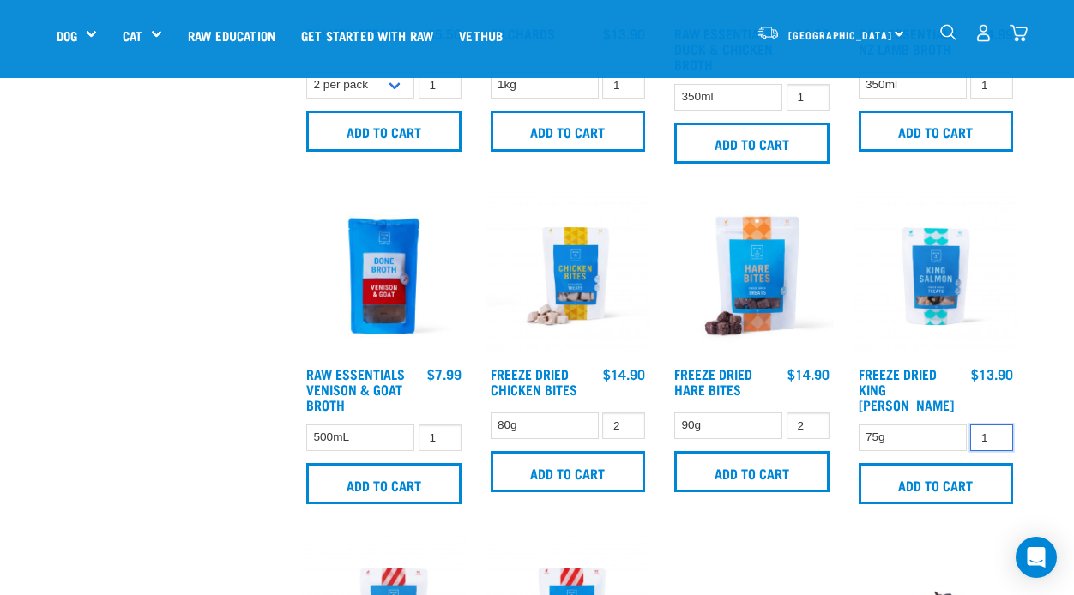
click at [997, 428] on input "1" at bounding box center [991, 438] width 43 height 27
click at [1039, 351] on div "Start your pet’s raw journey [DATE] – take our quick pet questionnaire. Deliver…" at bounding box center [537, 500] width 1074 height 2852
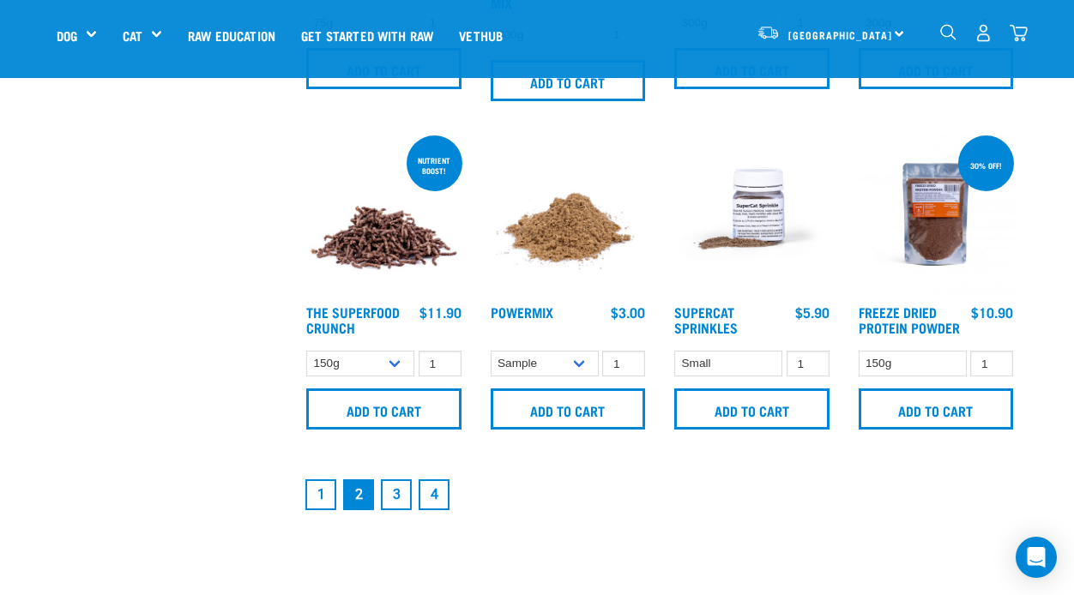
scroll to position [2333, 0]
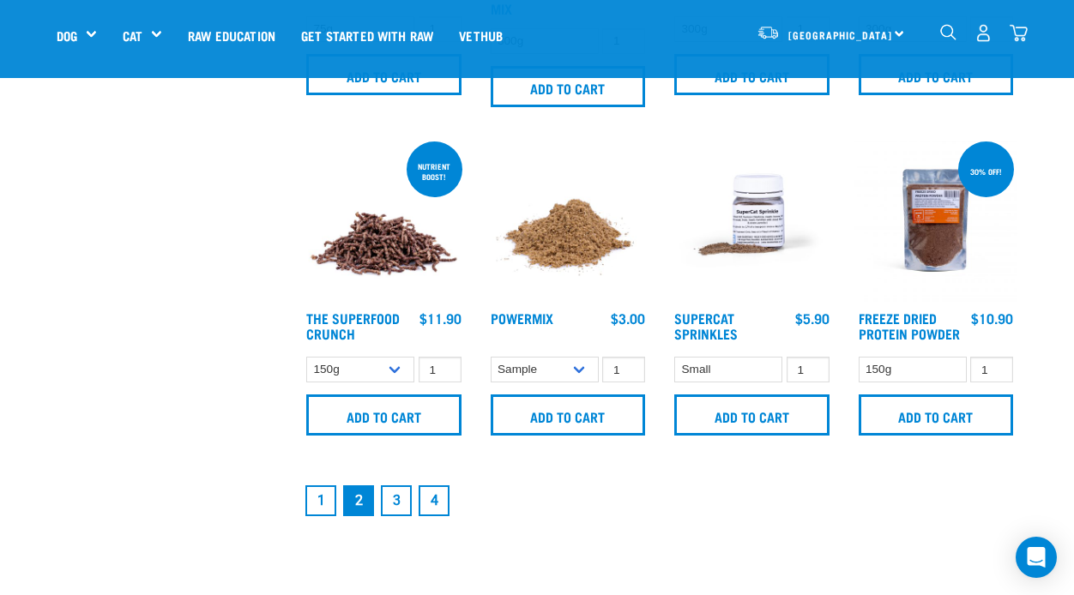
click at [321, 499] on link "1" at bounding box center [320, 500] width 31 height 31
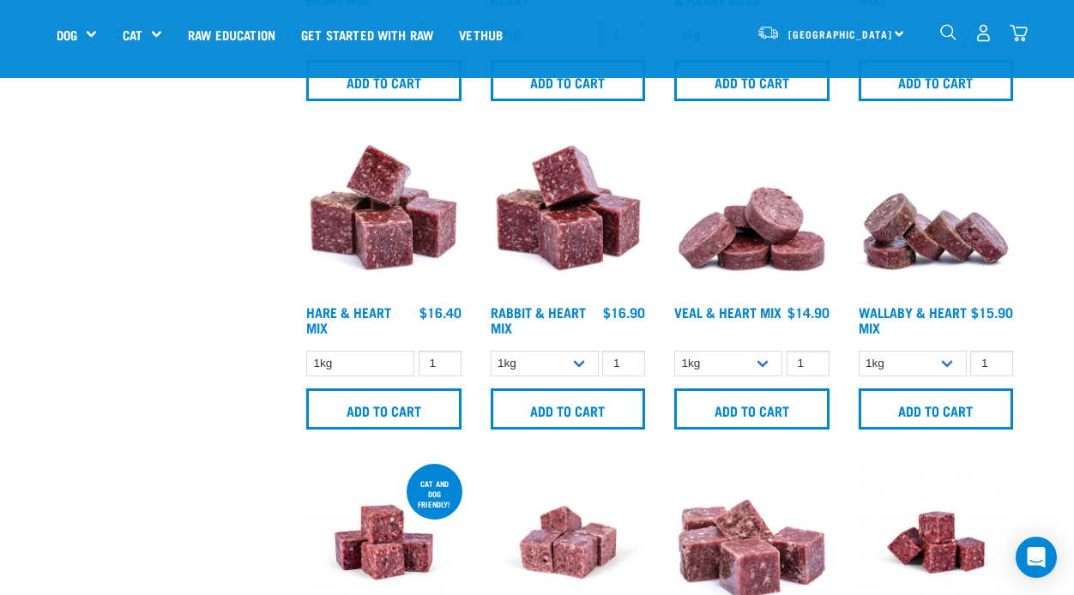
scroll to position [652, 0]
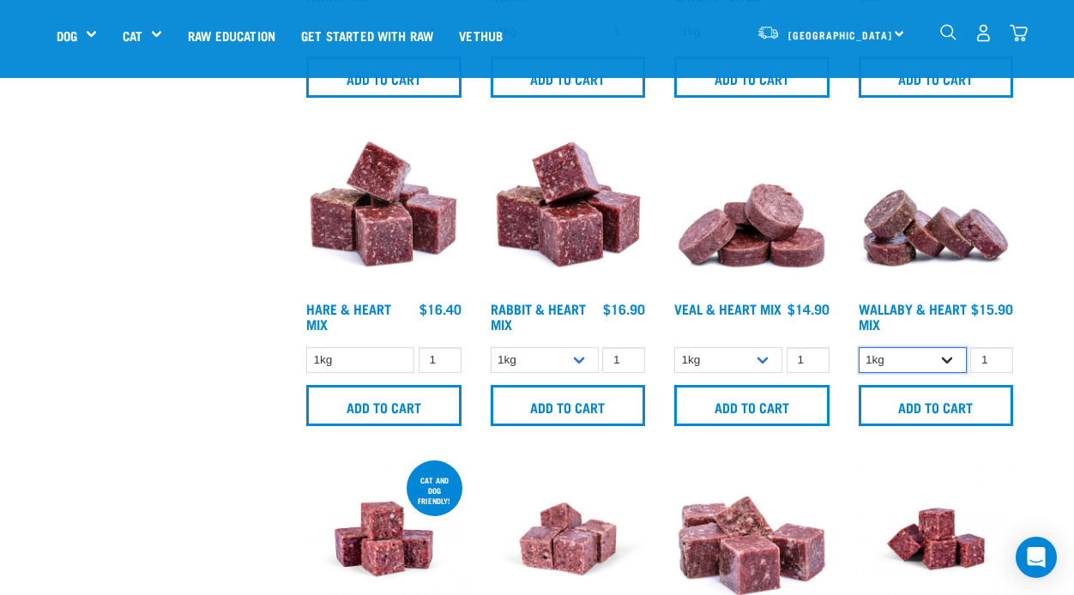
click at [947, 358] on select "1kg 3kg" at bounding box center [912, 360] width 108 height 27
select select "767"
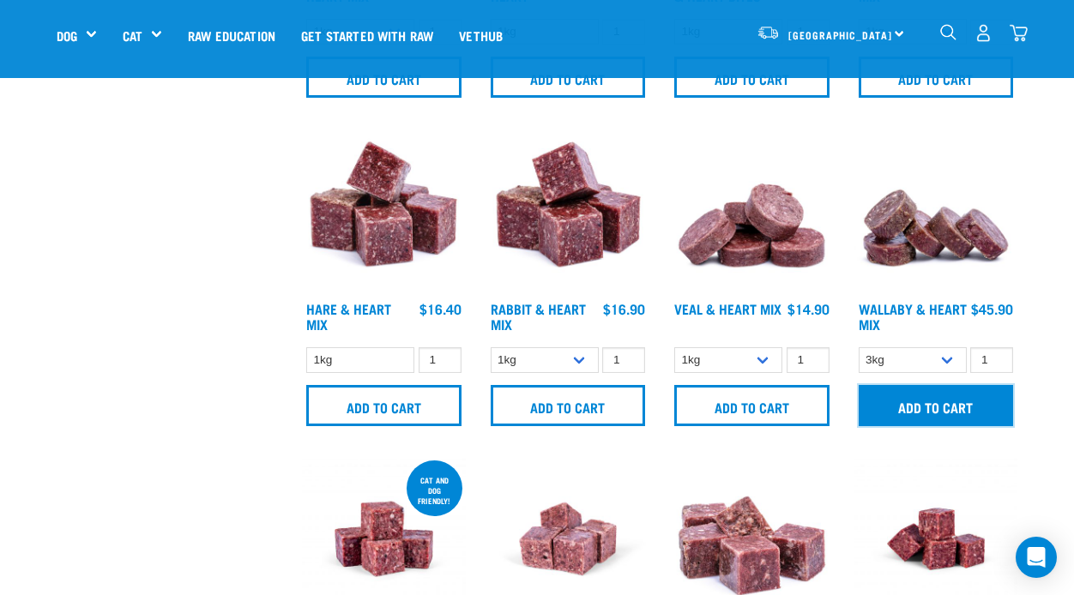
click at [963, 399] on input "Add to cart" at bounding box center [935, 405] width 155 height 41
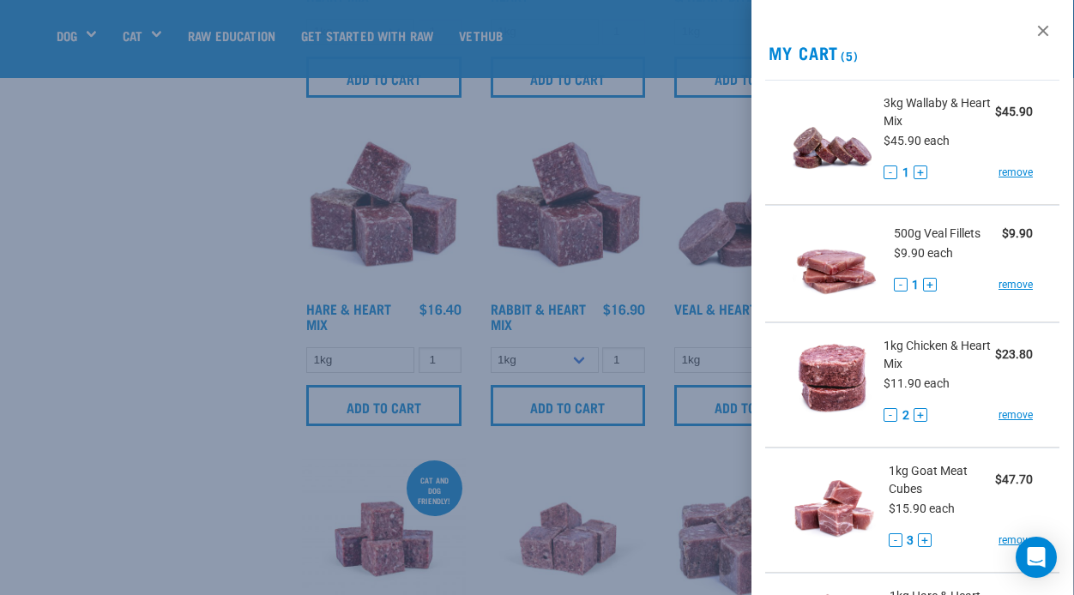
click at [386, 398] on div at bounding box center [537, 297] width 1074 height 595
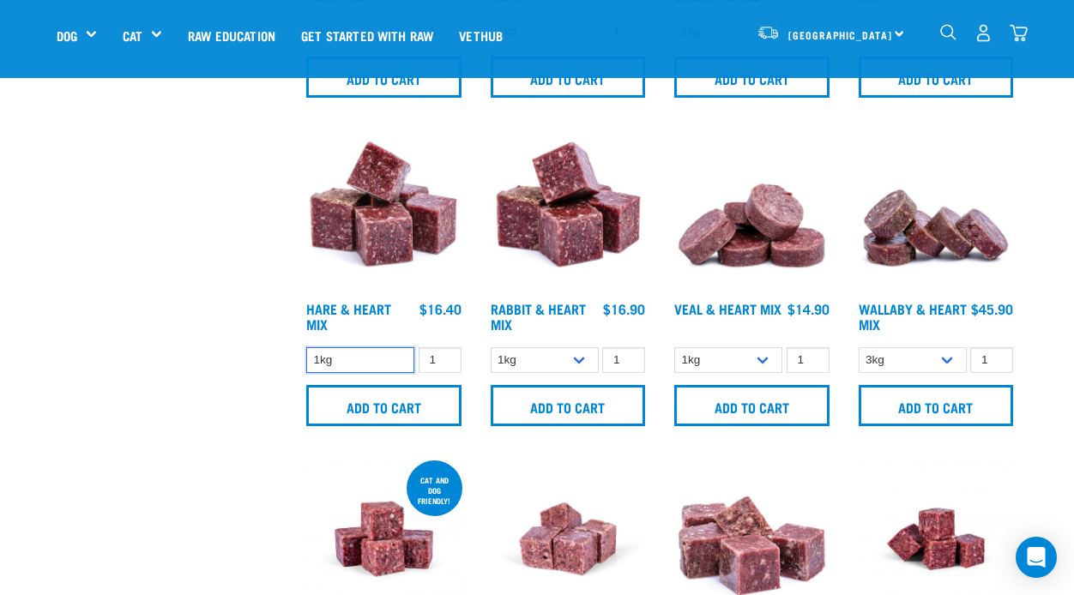
click at [388, 358] on select "1kg" at bounding box center [360, 360] width 108 height 27
click at [442, 355] on input "2" at bounding box center [439, 360] width 43 height 27
type input "3"
click at [441, 356] on input "3" at bounding box center [439, 360] width 43 height 27
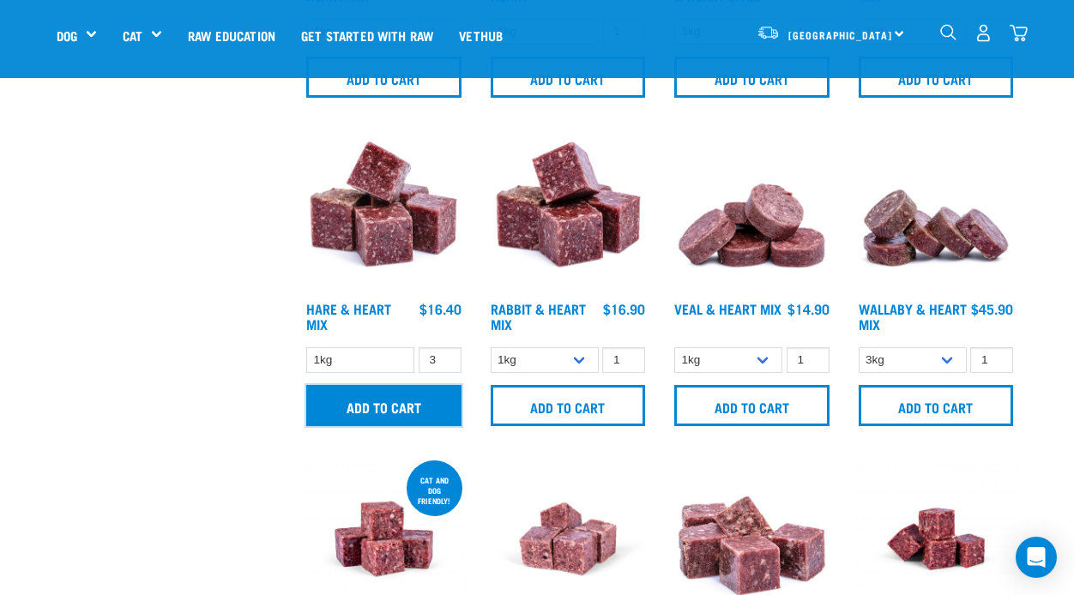
click at [409, 395] on input "Add to cart" at bounding box center [383, 405] width 155 height 41
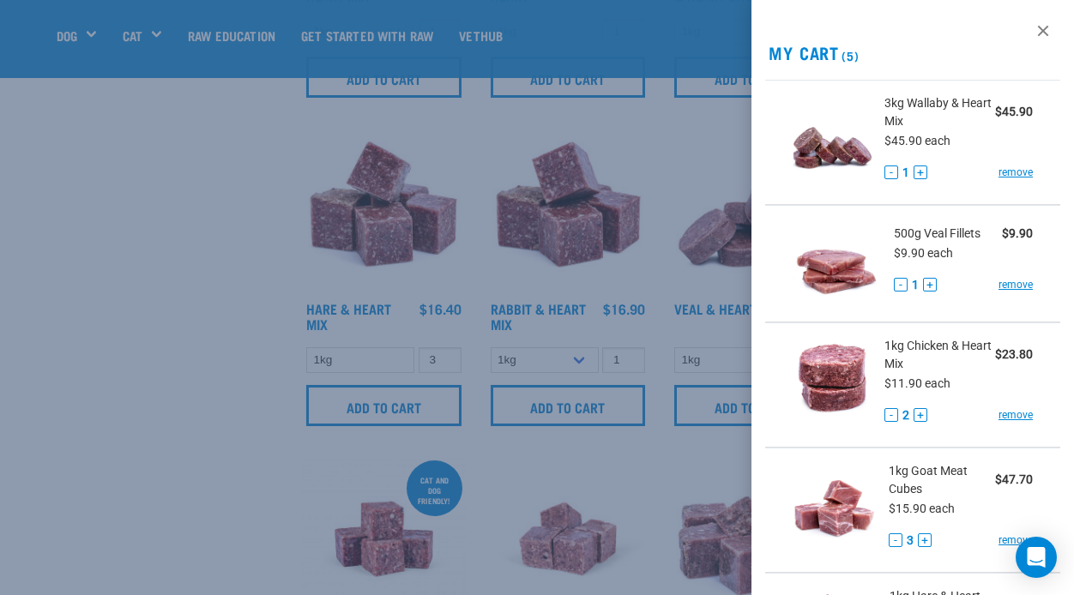
click at [196, 293] on div at bounding box center [537, 297] width 1074 height 595
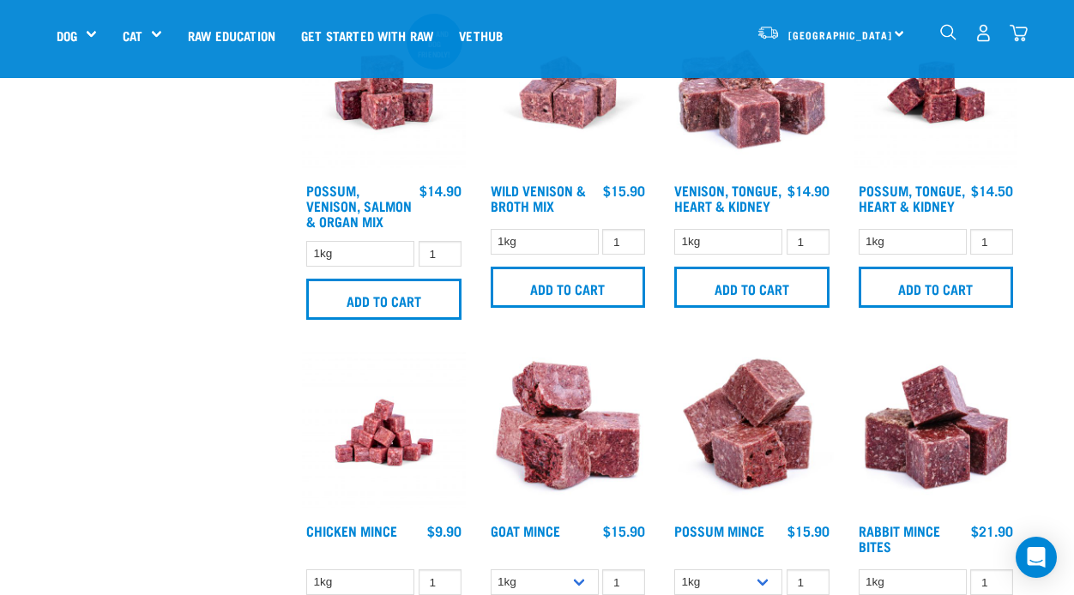
scroll to position [1166, 0]
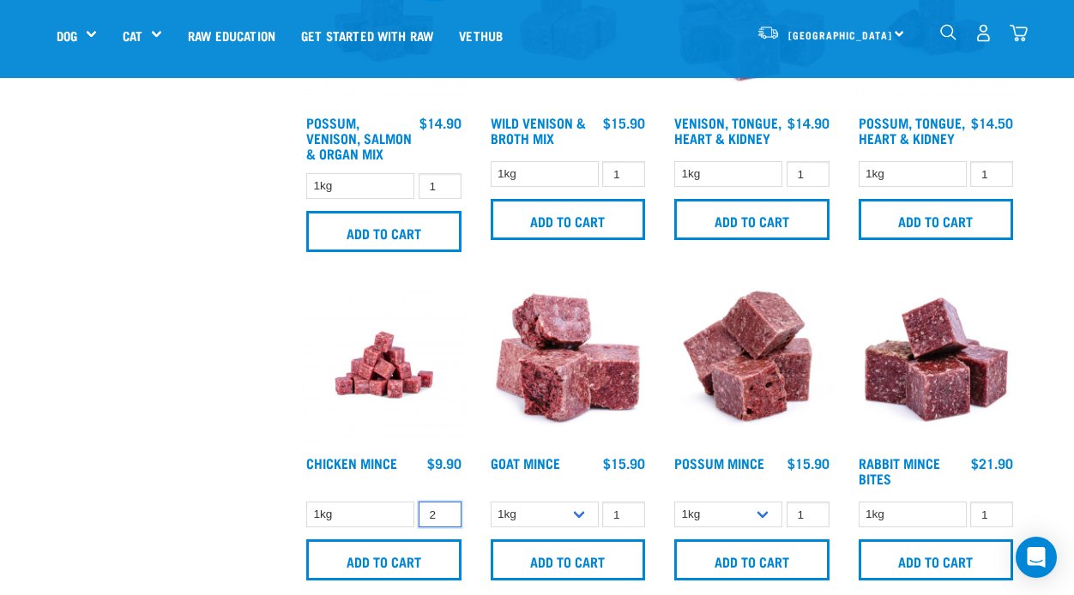
type input "2"
click at [443, 508] on input "2" at bounding box center [439, 515] width 43 height 27
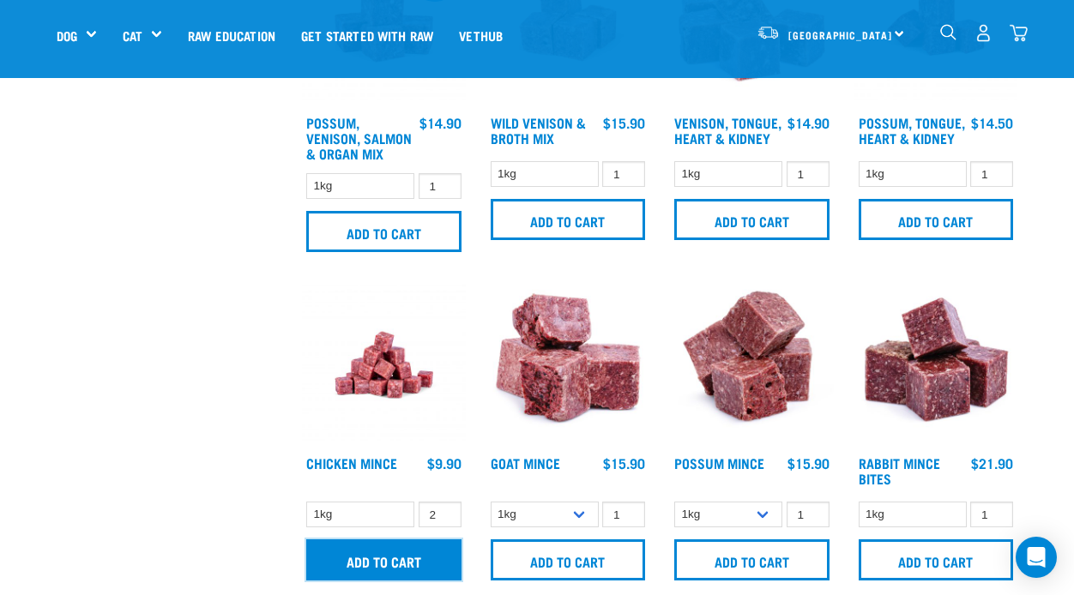
click at [390, 554] on input "Add to cart" at bounding box center [383, 559] width 155 height 41
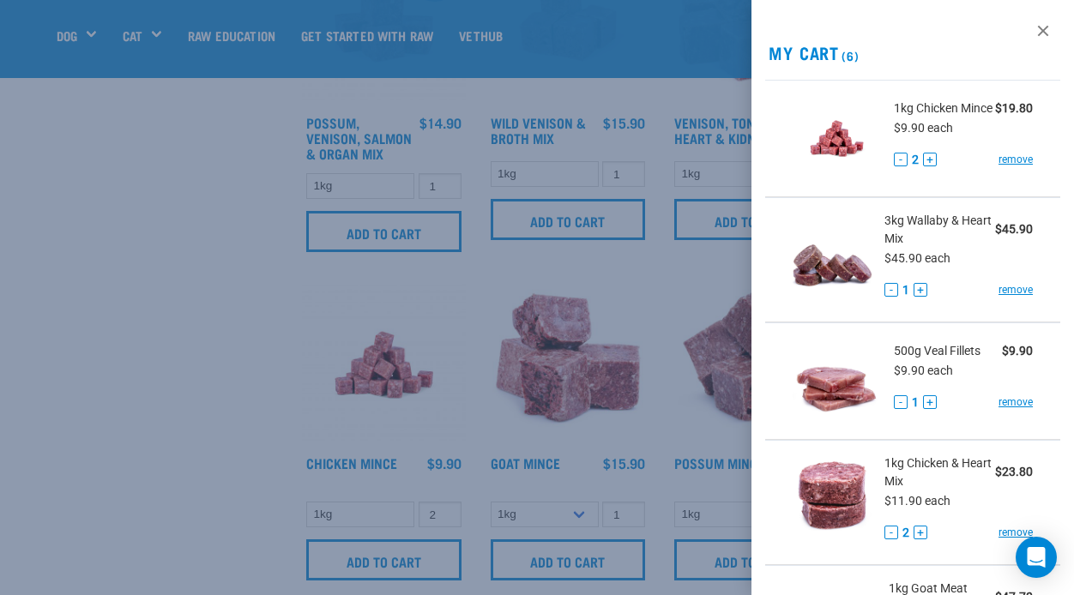
click at [1062, 462] on ul "1kg Chicken Mince $19.80 $9.90 each - 2 + remove 3kg Wallaby & Heart Mix $45.90…" at bounding box center [912, 448] width 322 height 736
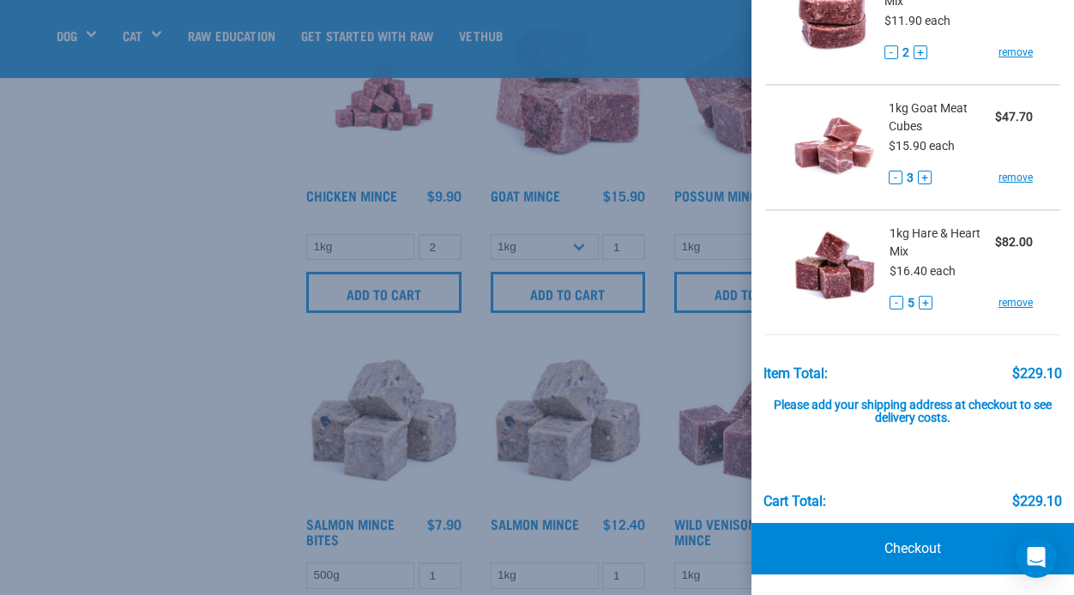
scroll to position [1441, 0]
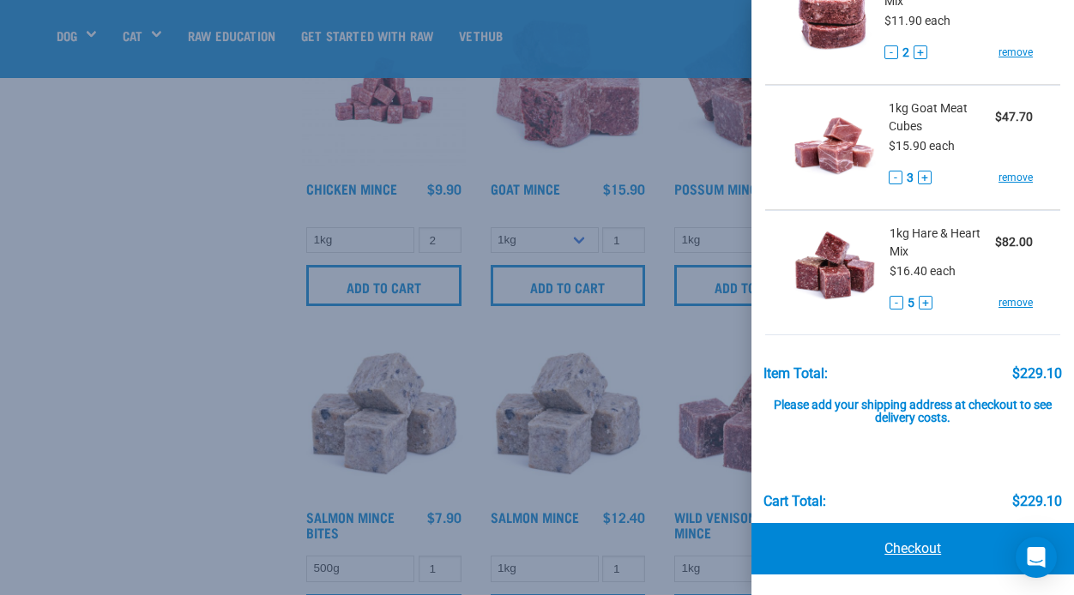
click at [916, 545] on link "Checkout" at bounding box center [912, 548] width 322 height 51
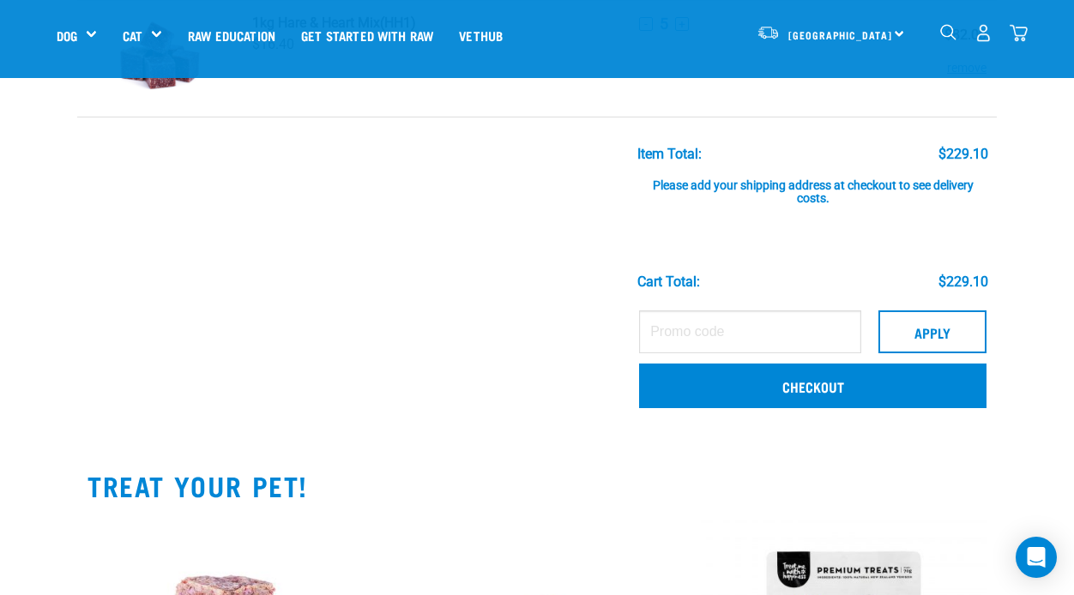
scroll to position [789, 0]
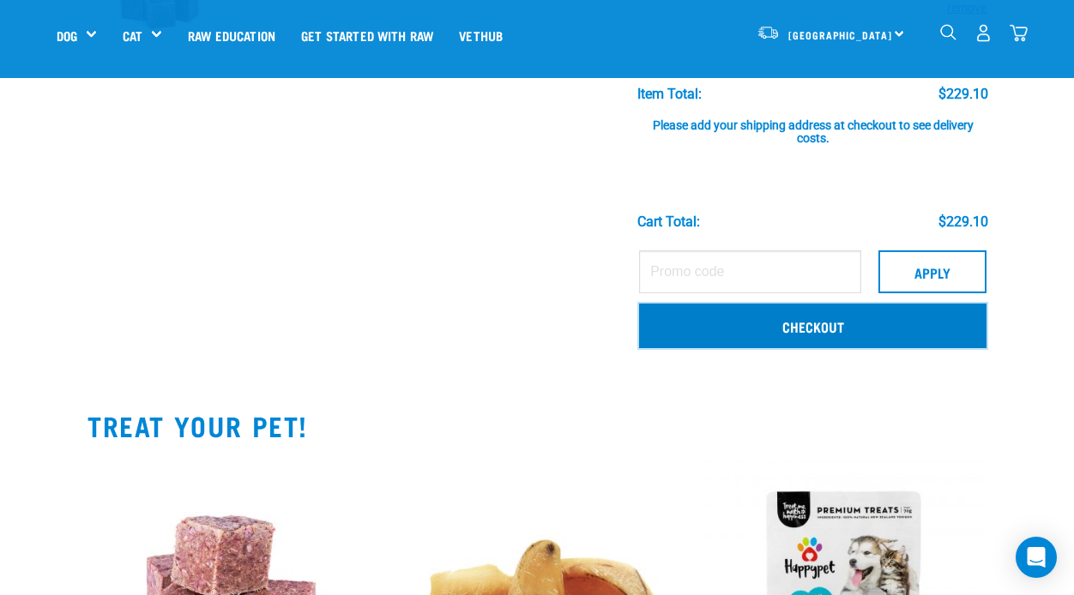
click at [837, 326] on link "Checkout" at bounding box center [812, 326] width 347 height 45
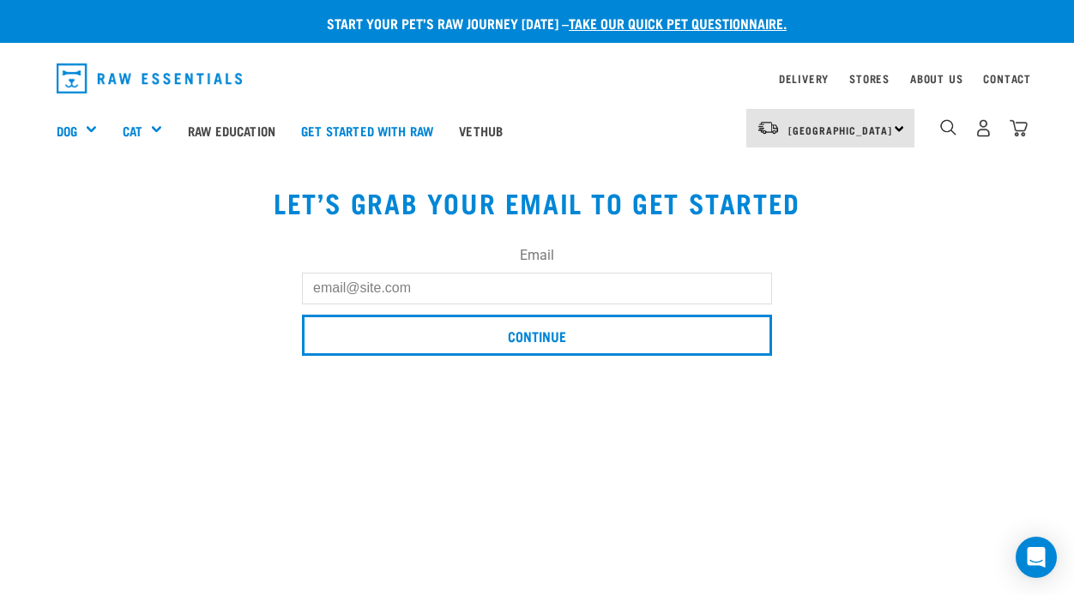
click at [333, 291] on input "Email" at bounding box center [537, 288] width 470 height 31
type input "[EMAIL_ADDRESS][DOMAIN_NAME]"
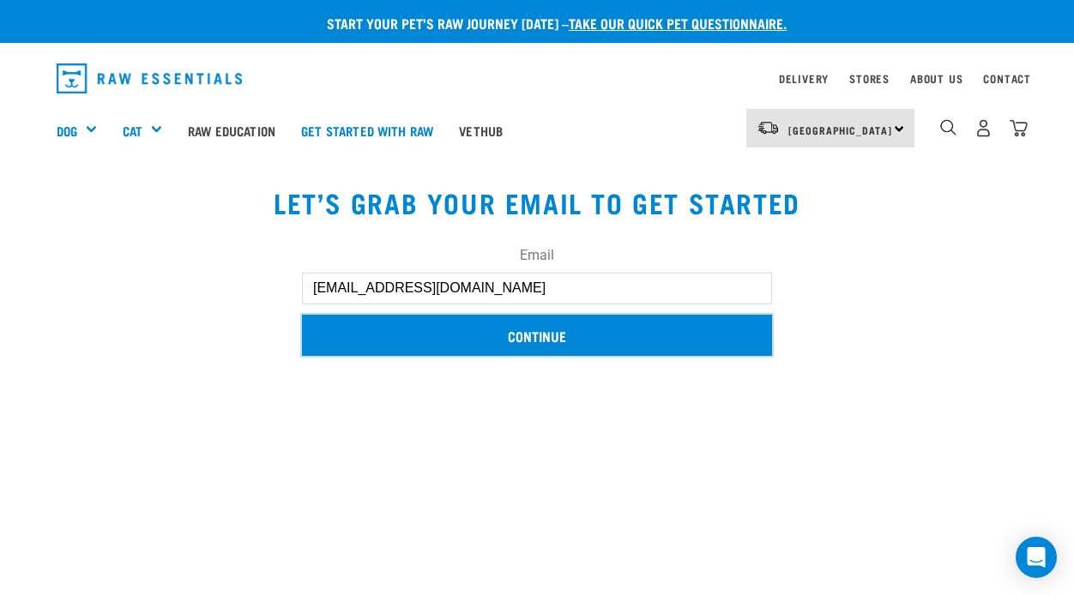
click at [541, 332] on input "Continue" at bounding box center [537, 335] width 470 height 41
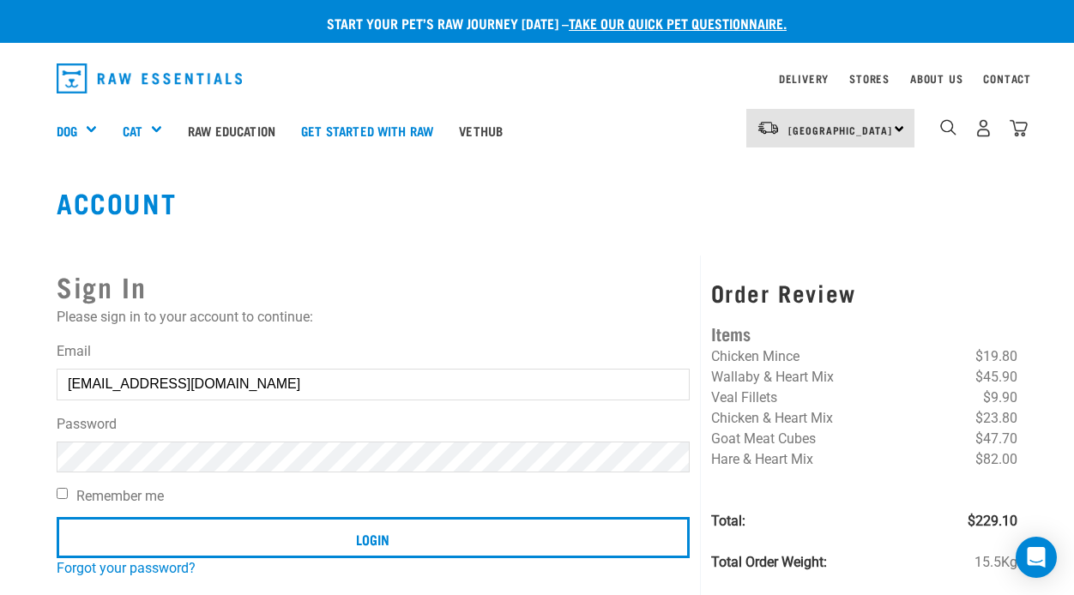
click at [59, 493] on input "Remember me" at bounding box center [62, 493] width 11 height 11
checkbox input "true"
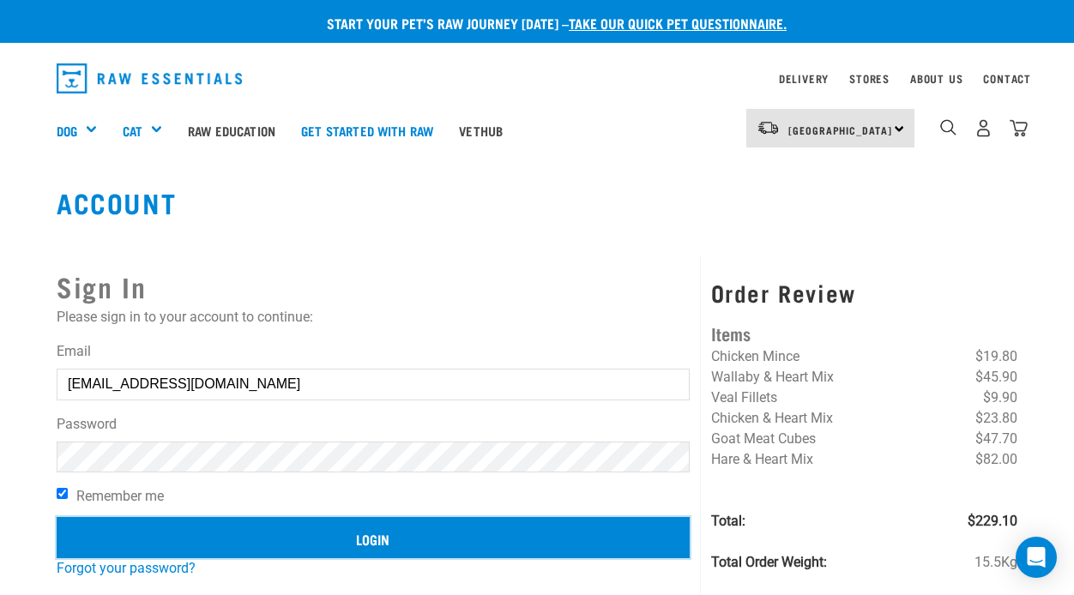
click at [380, 535] on input "Login" at bounding box center [373, 537] width 633 height 41
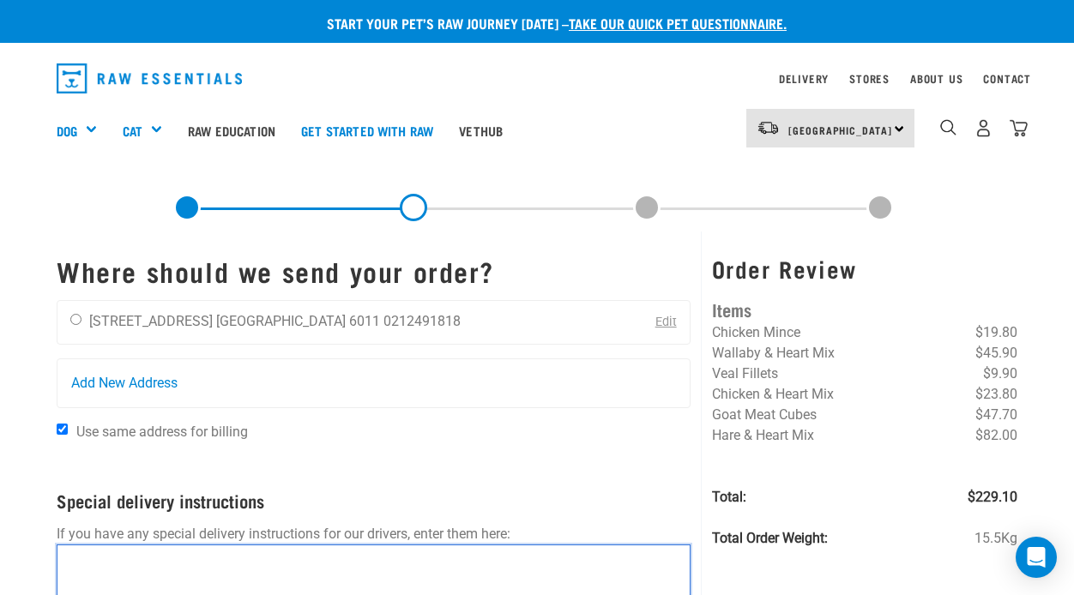
click at [98, 559] on textarea at bounding box center [374, 588] width 634 height 86
type textarea "S"
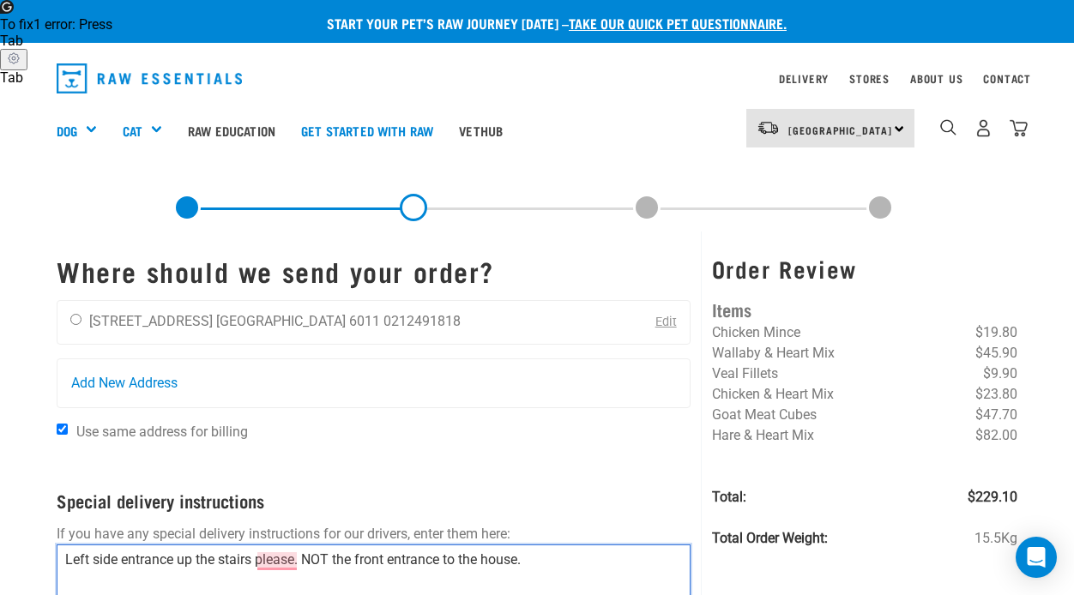
type textarea "Left side entrance up the stairs please. NOT the front entrance to the house."
click at [698, 563] on div "Where should we send your order? [PERSON_NAME] [STREET_ADDRESS] [GEOGRAPHIC_DAT…" at bounding box center [373, 533] width 654 height 602
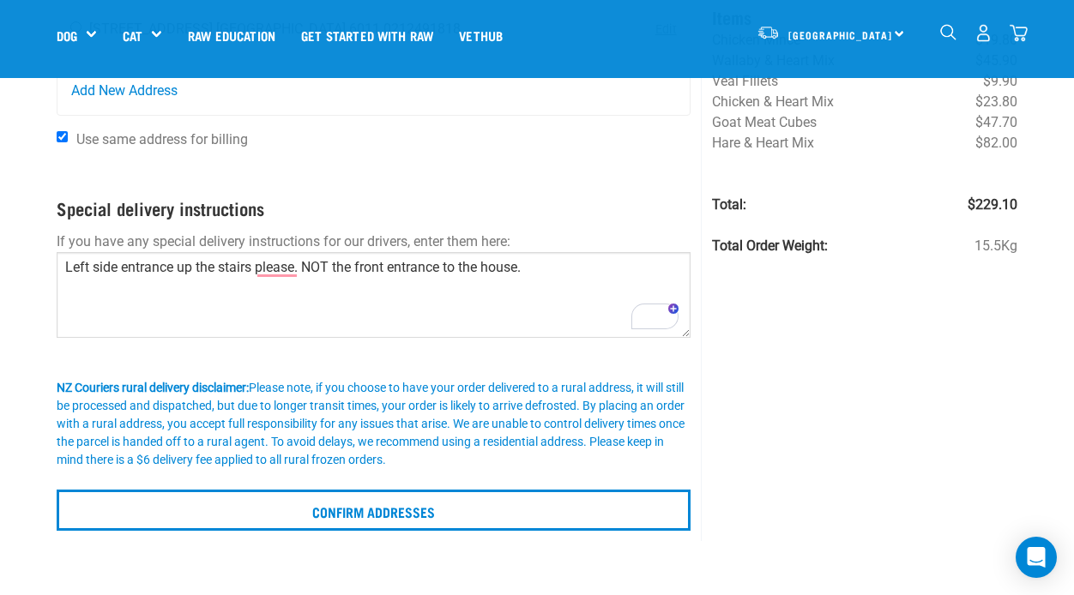
scroll to position [172, 0]
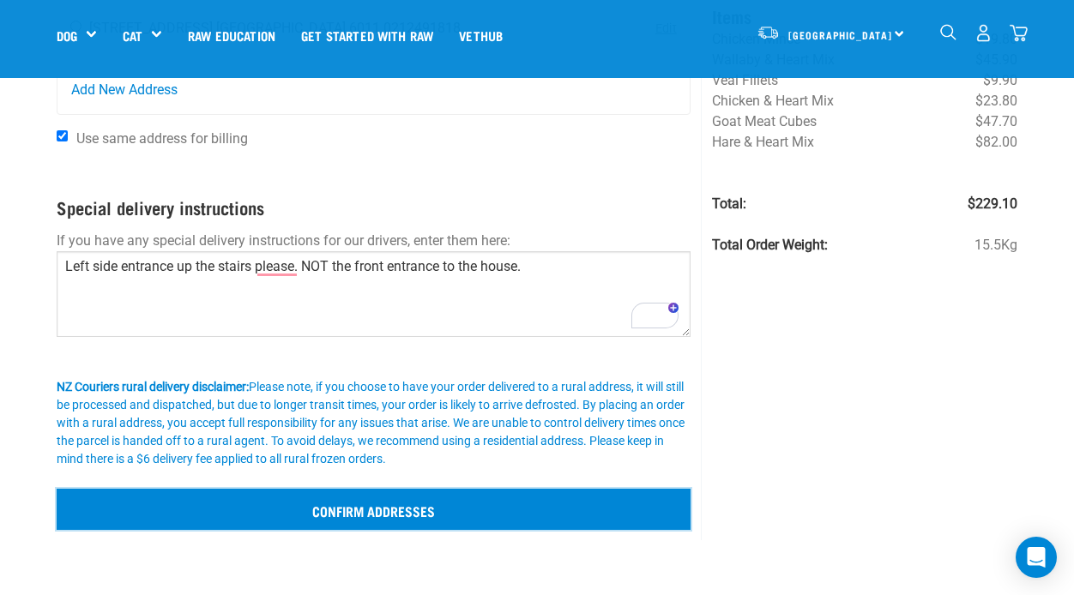
click at [427, 506] on input "Confirm addresses" at bounding box center [374, 509] width 634 height 41
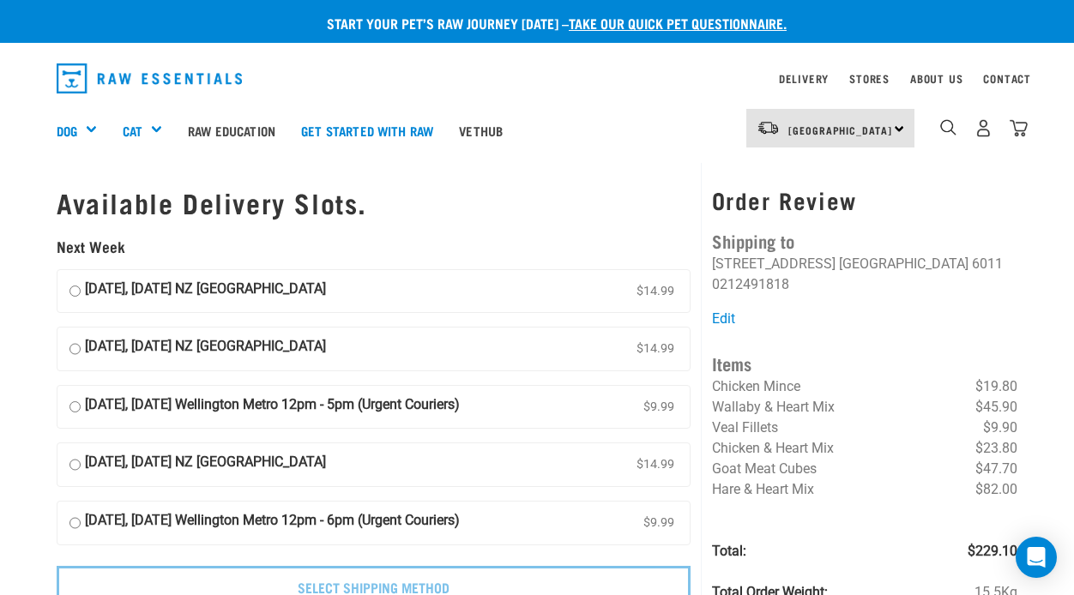
click at [74, 292] on input "[DATE], [DATE] NZ [GEOGRAPHIC_DATA] $14.99" at bounding box center [74, 292] width 11 height 26
radio input "true"
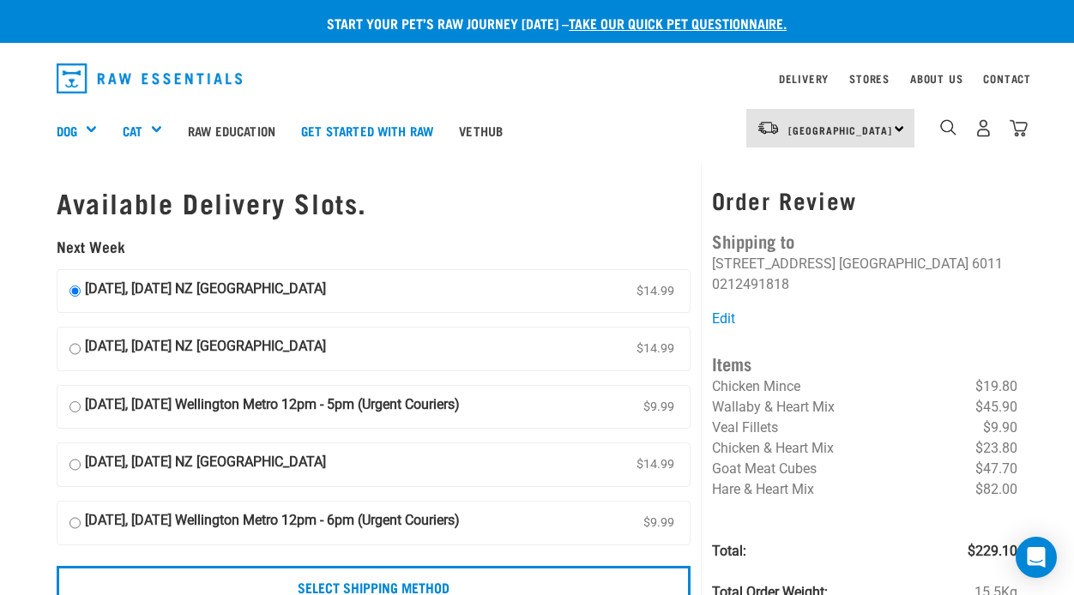
click at [699, 570] on div "Available Delivery Slots. Next Week [DATE], [DATE] NZ [GEOGRAPHIC_DATA] $14.99 …" at bounding box center [373, 393] width 654 height 460
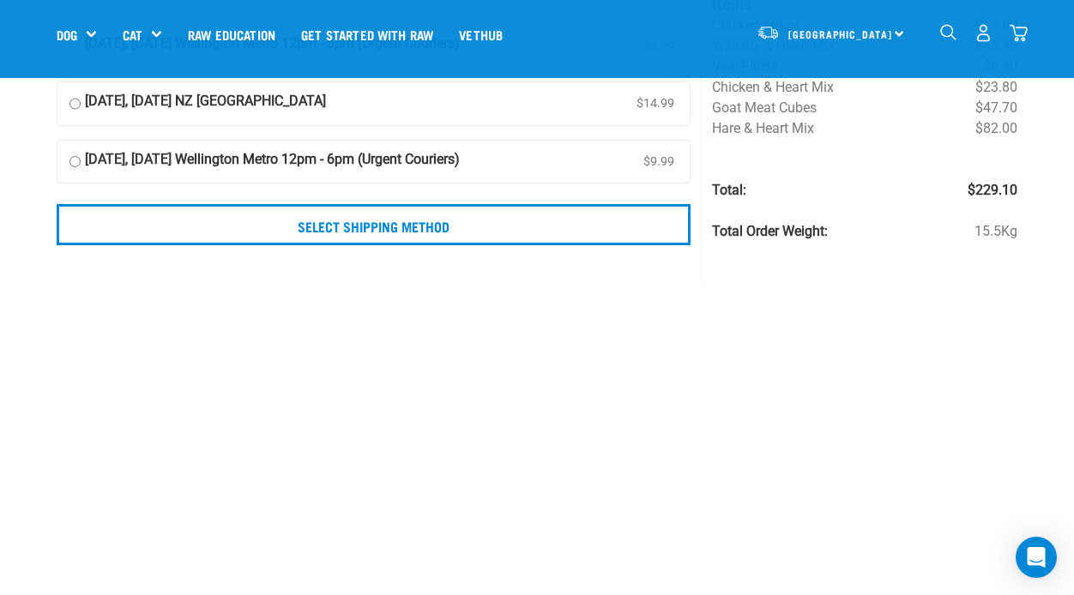
scroll to position [240, 0]
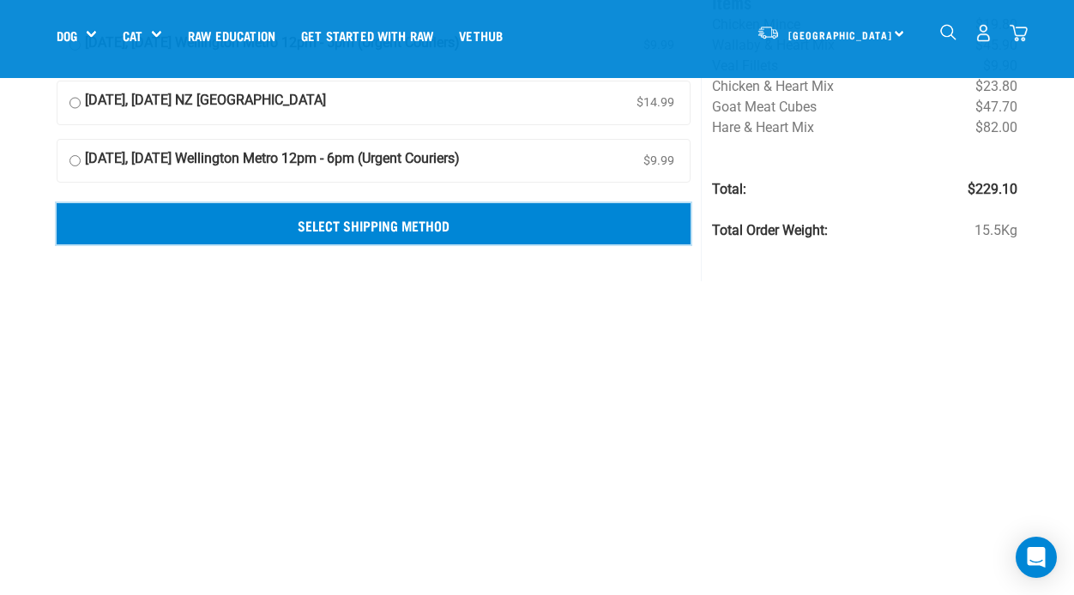
click at [406, 224] on input "Select Shipping Method" at bounding box center [374, 223] width 634 height 41
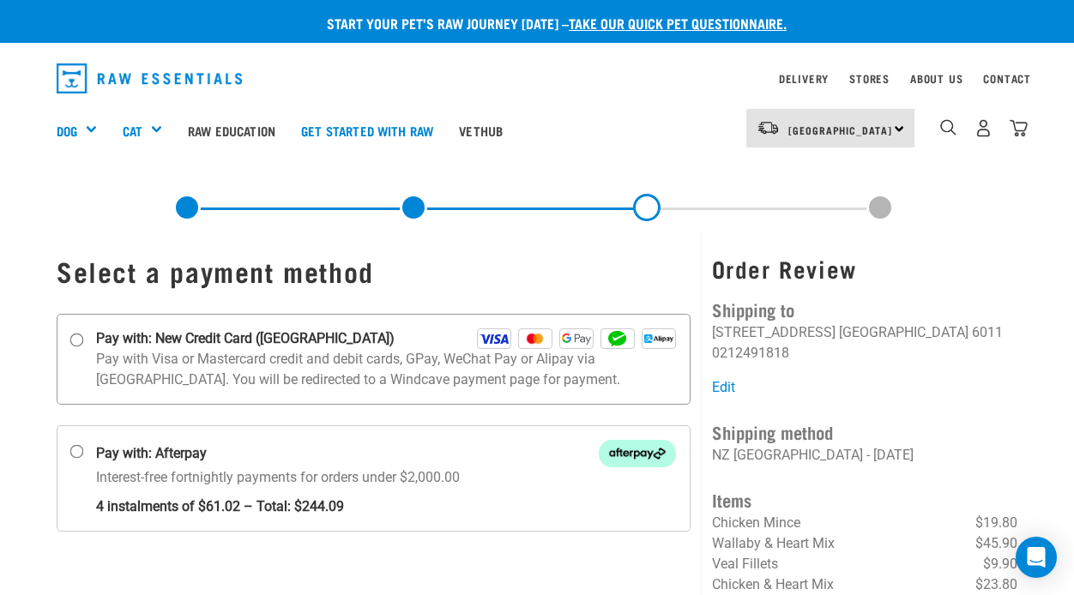
click at [73, 339] on input "Pay with: New Credit Card ([GEOGRAPHIC_DATA])" at bounding box center [77, 340] width 14 height 14
radio input "true"
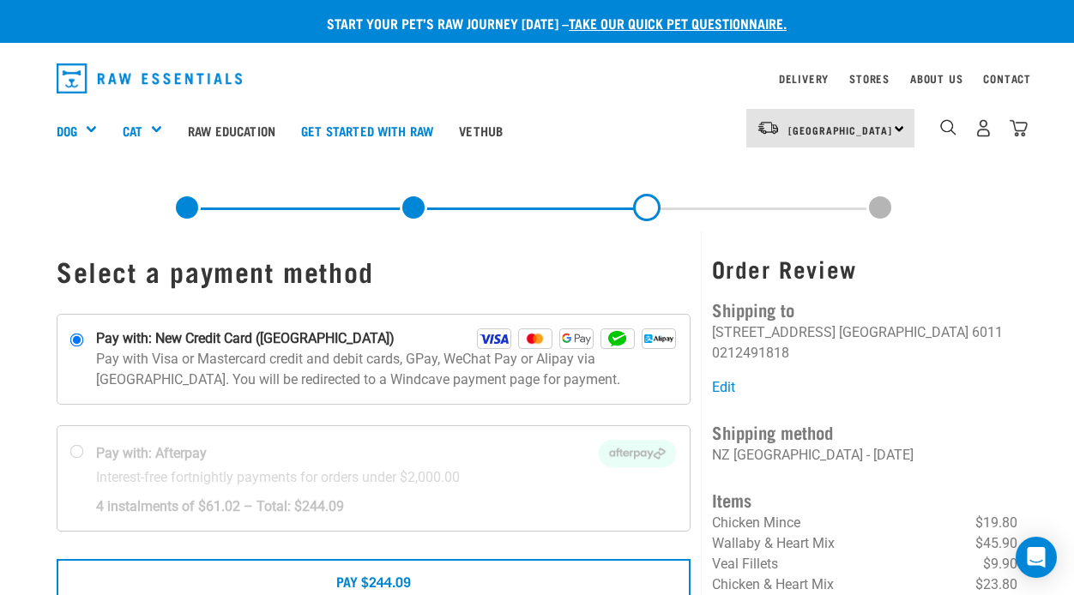
click at [696, 467] on div "Select a payment method" at bounding box center [373, 516] width 654 height 569
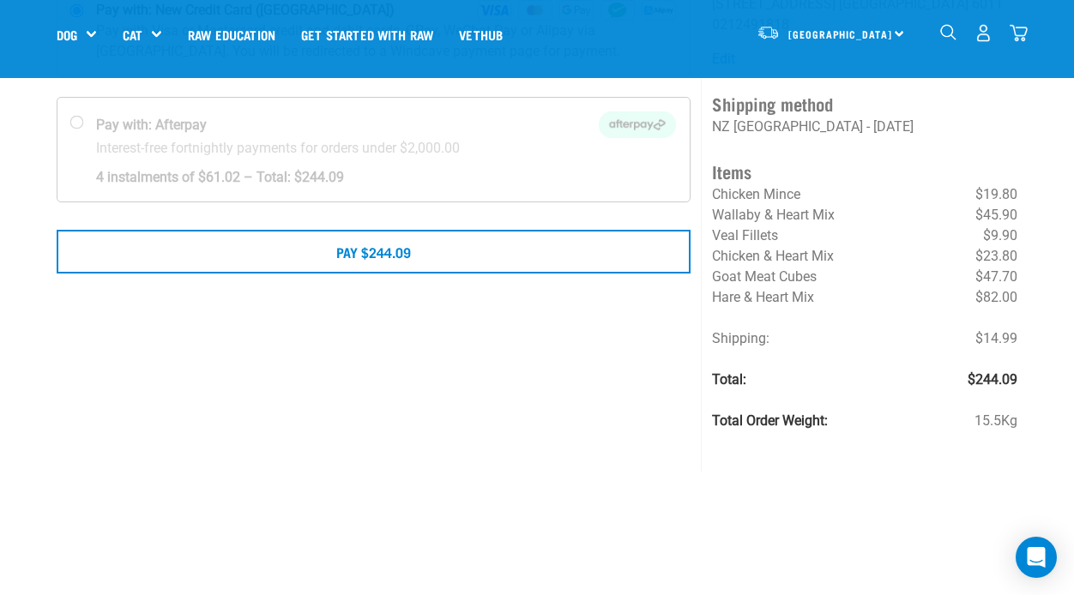
scroll to position [206, 0]
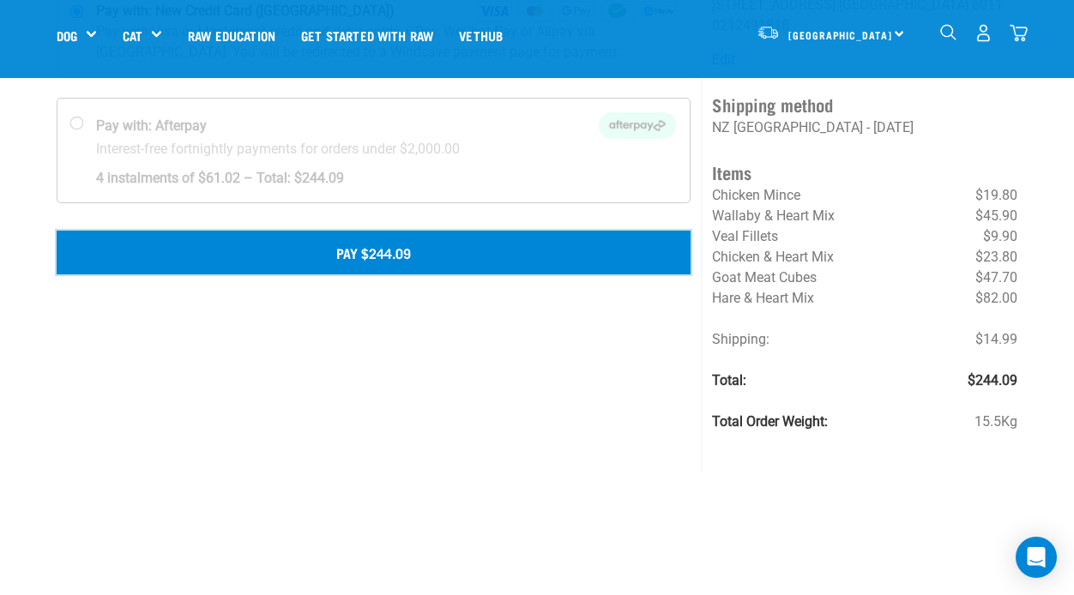
click at [393, 250] on button "Pay $244.09" at bounding box center [374, 252] width 634 height 43
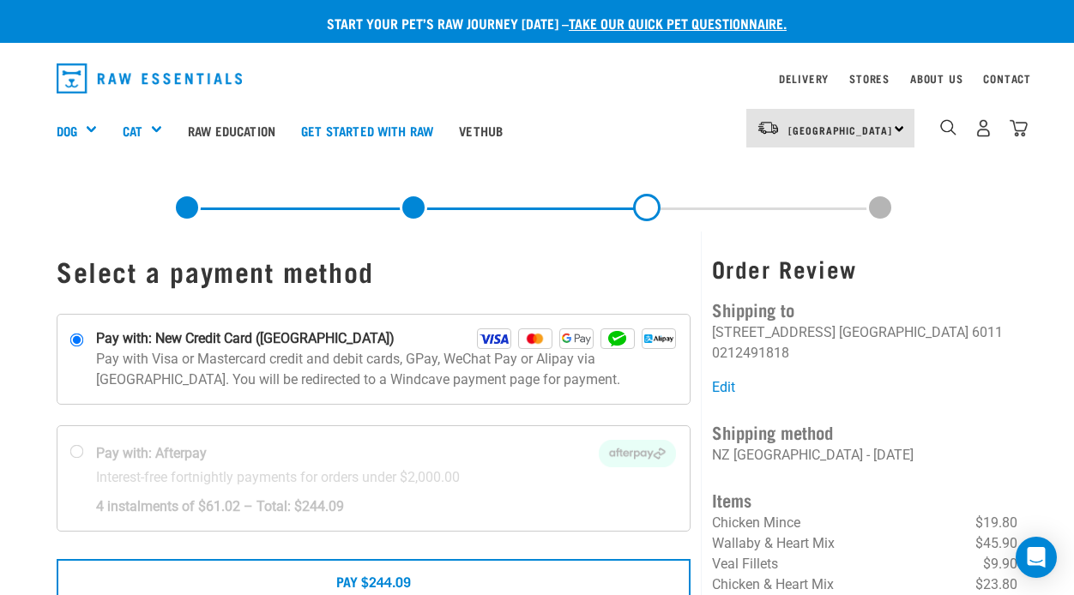
click at [699, 453] on div "Select a payment method" at bounding box center [373, 516] width 654 height 569
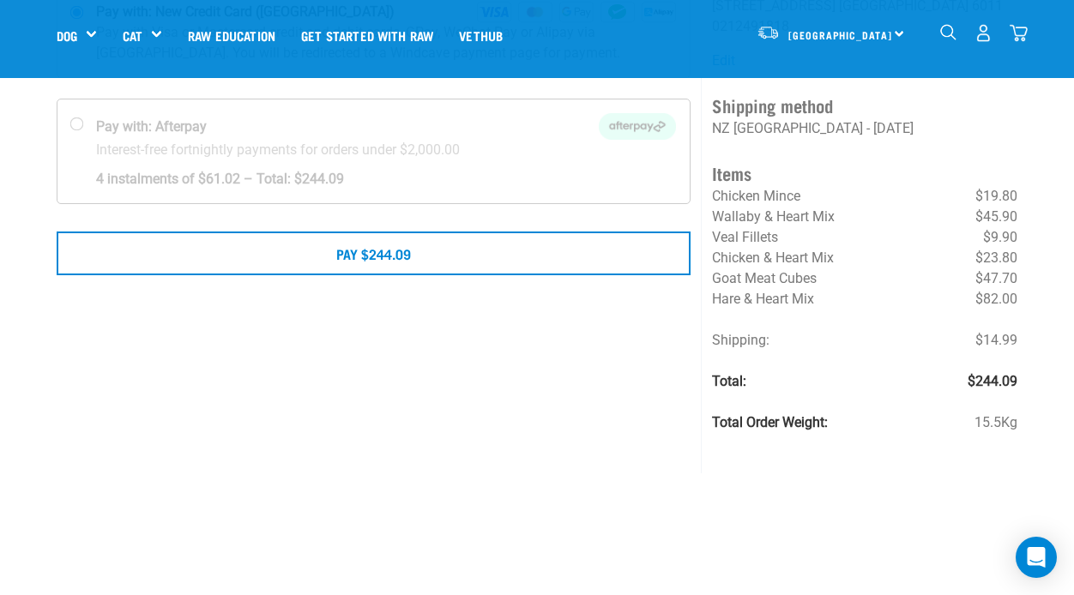
scroll to position [206, 0]
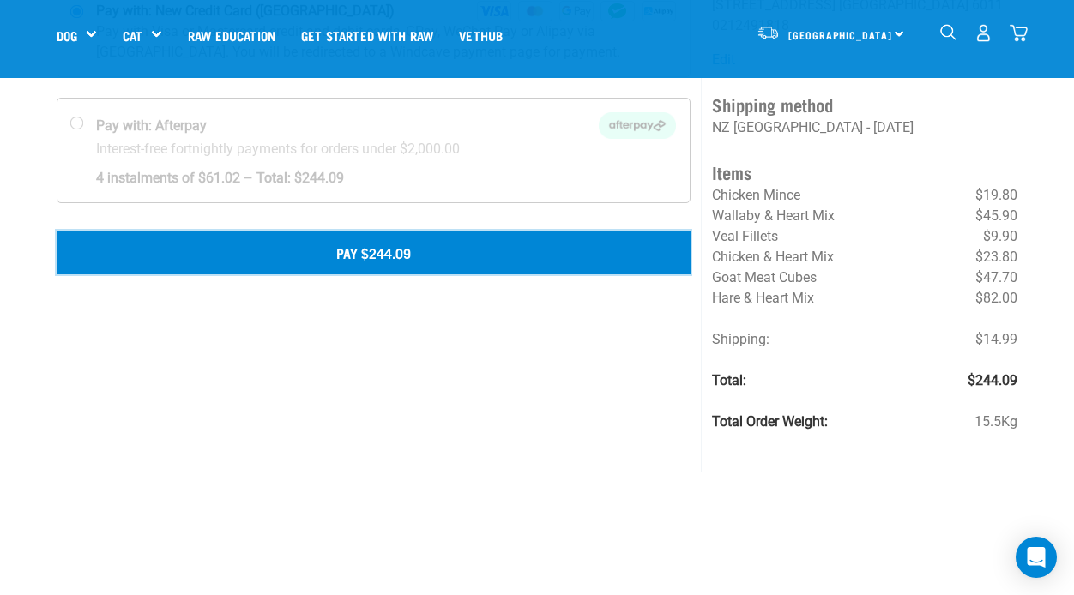
click at [386, 246] on button "Pay $244.09" at bounding box center [374, 252] width 634 height 43
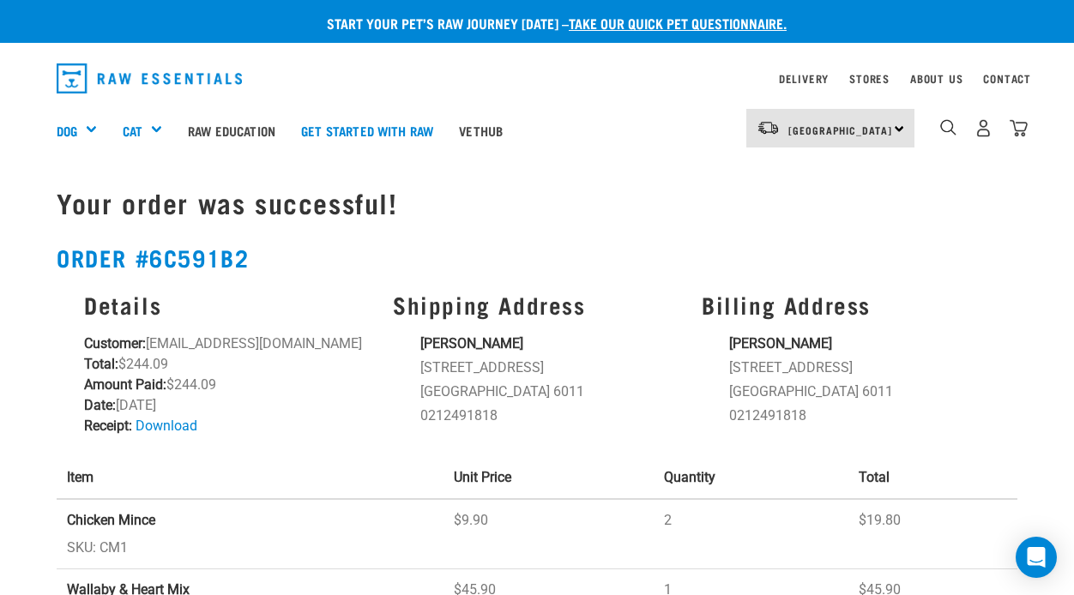
click at [966, 280] on div "Your order was successful! Order #6c591b2 Details Customer: [EMAIL_ADDRESS][DOM…" at bounding box center [536, 603] width 981 height 881
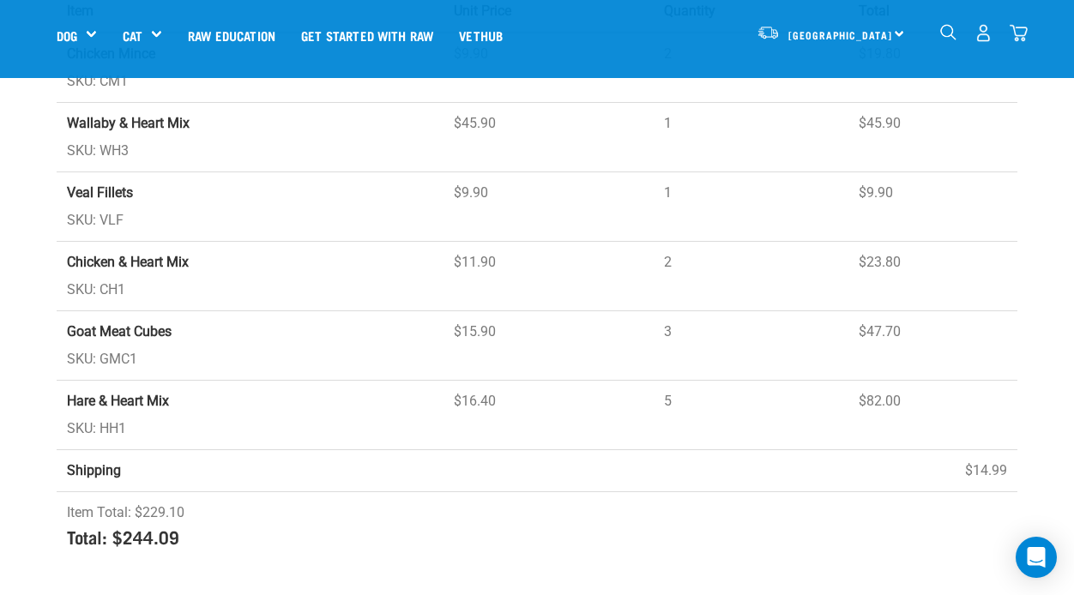
scroll to position [377, 0]
